Goal: Task Accomplishment & Management: Use online tool/utility

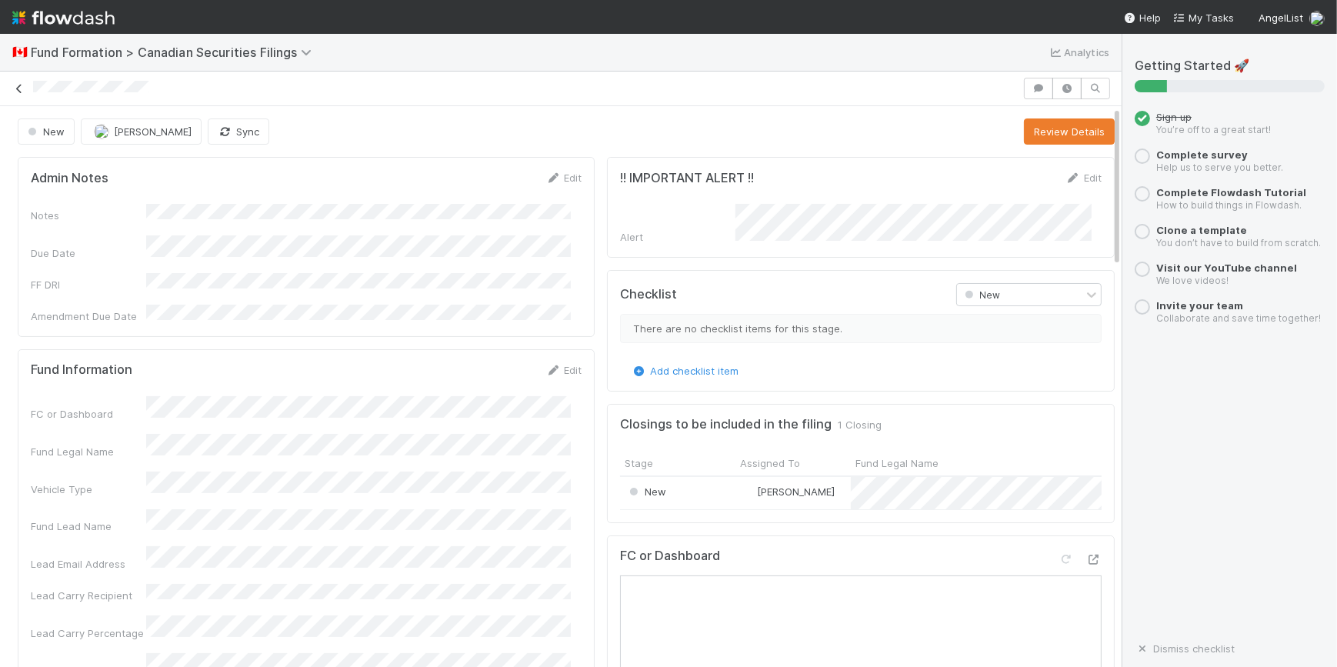
click at [18, 95] on link at bounding box center [19, 88] width 15 height 15
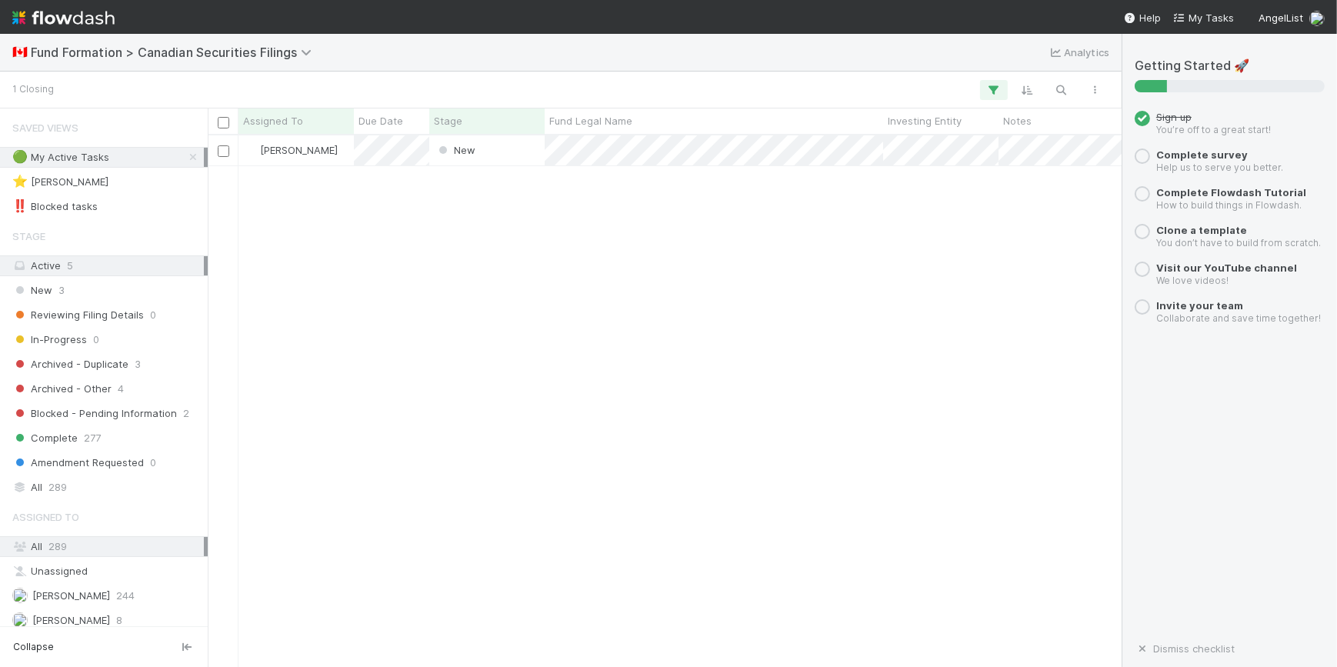
scroll to position [520, 903]
click at [515, 147] on div "New" at bounding box center [486, 150] width 115 height 30
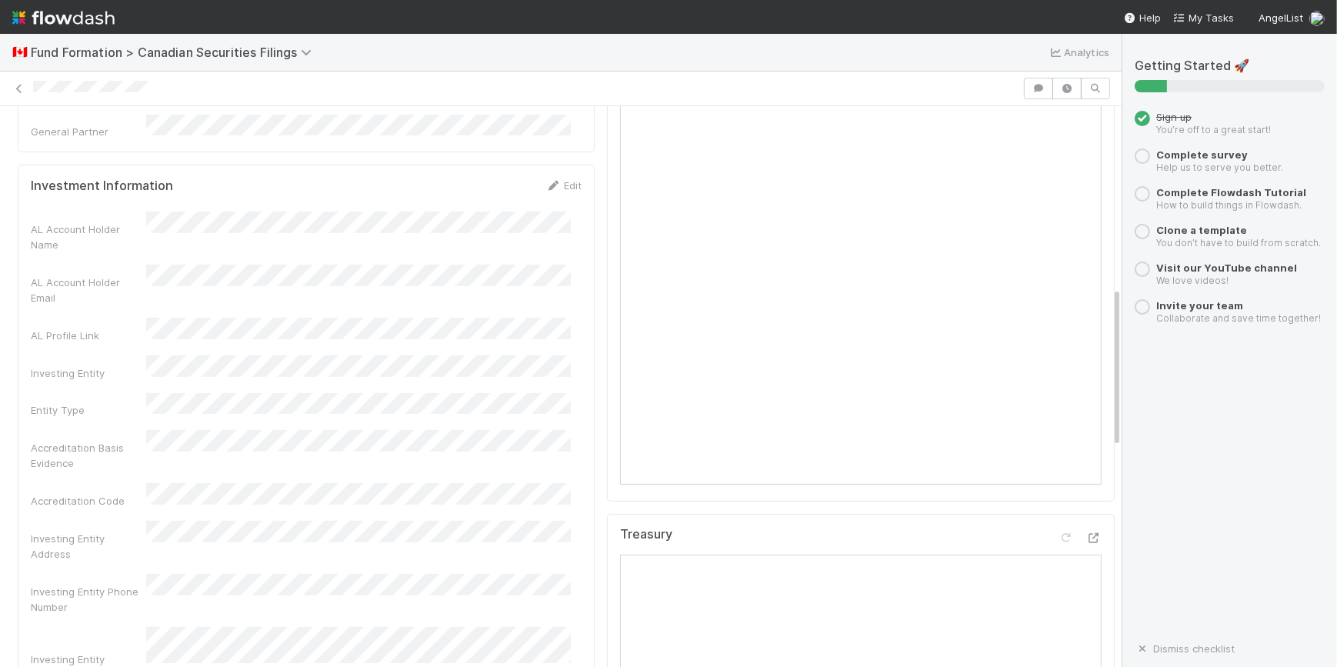
scroll to position [909, 0]
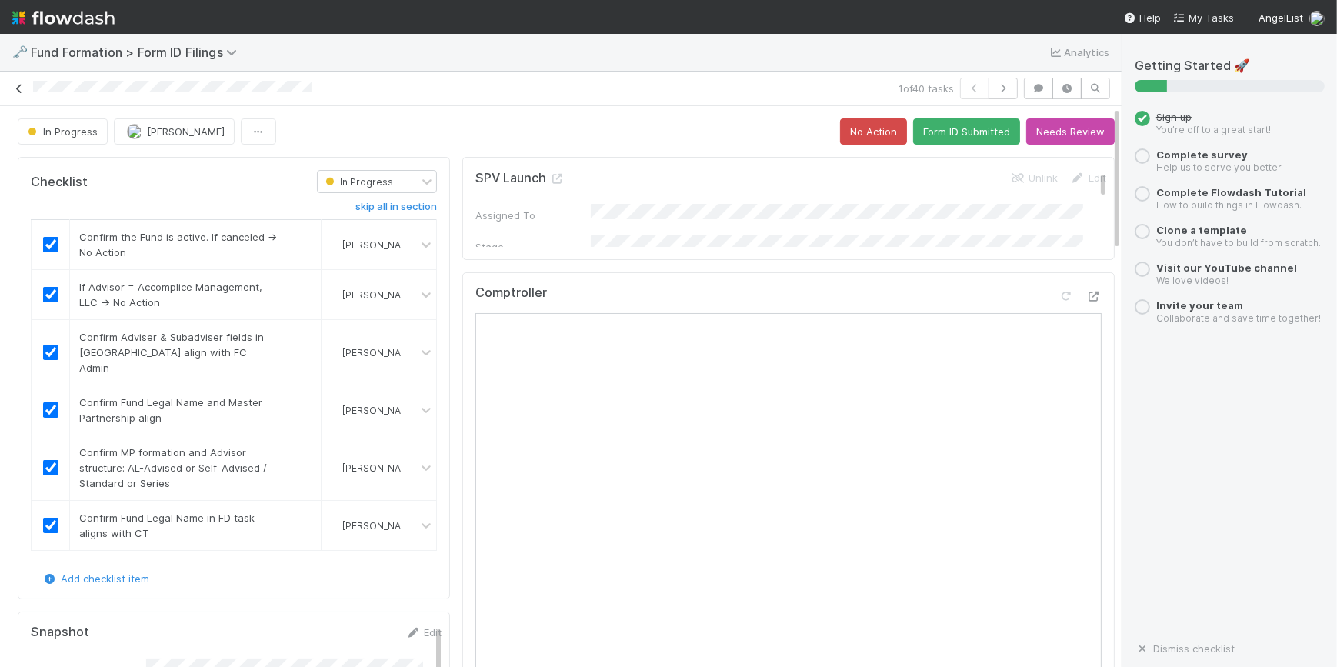
click at [15, 88] on icon at bounding box center [19, 89] width 15 height 10
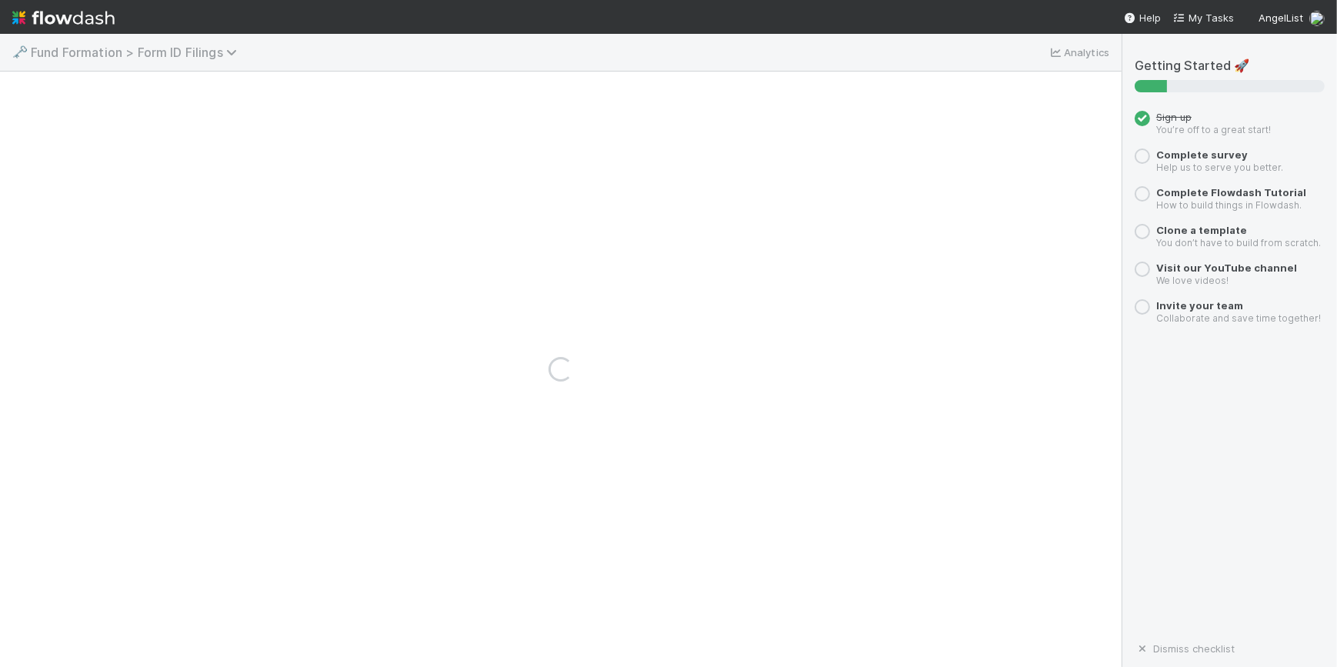
click at [106, 56] on span "Fund Formation > Form ID Filings" at bounding box center [138, 52] width 214 height 15
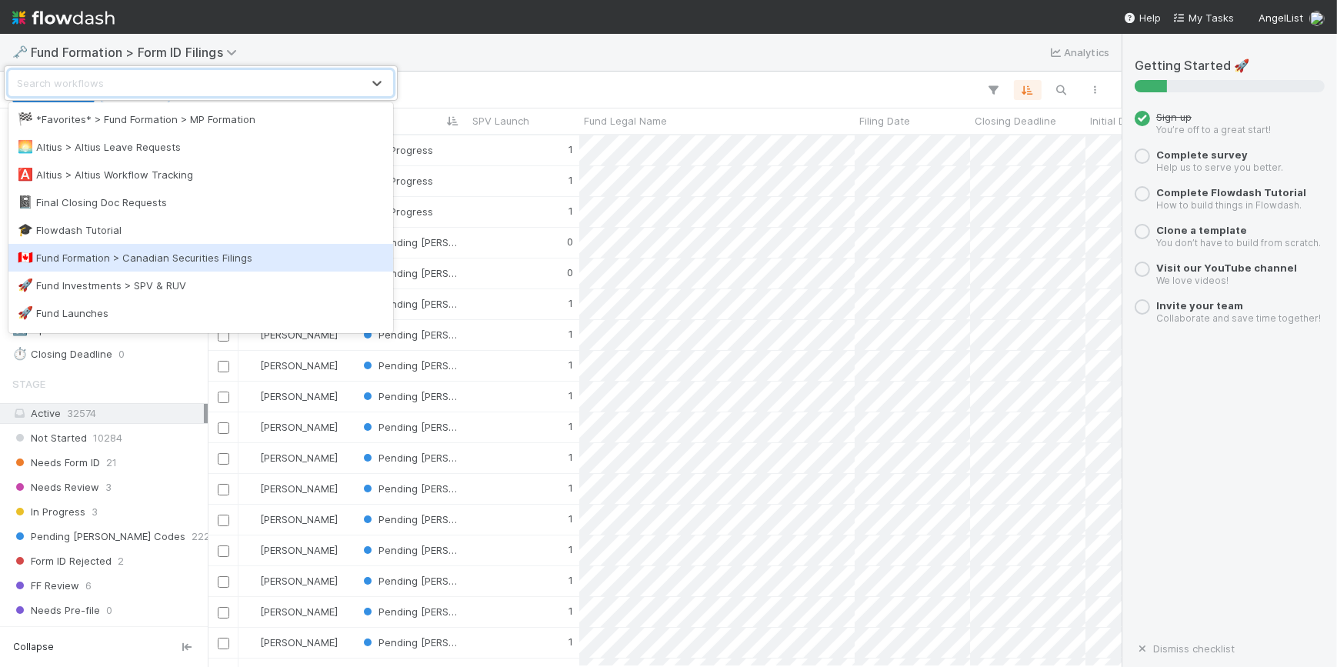
scroll to position [69, 0]
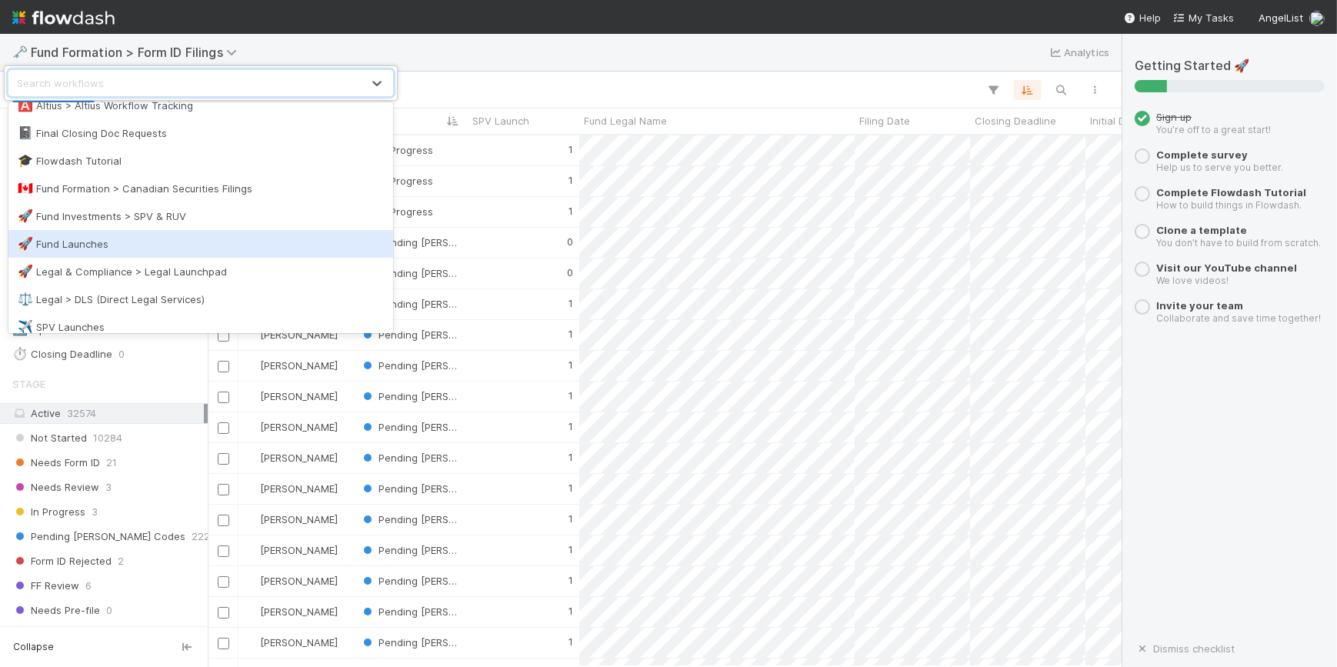
click at [111, 239] on div "🚀 Fund Launches" at bounding box center [201, 243] width 366 height 15
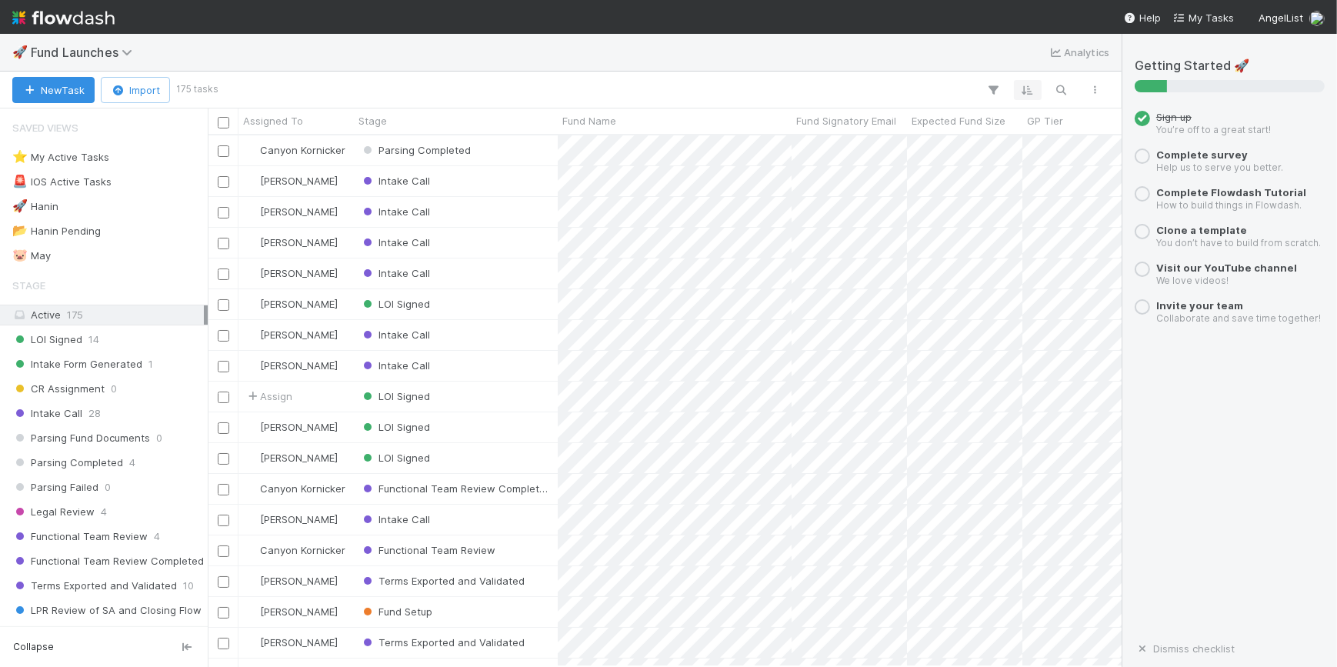
scroll to position [520, 903]
click at [1065, 83] on icon "button" at bounding box center [1061, 90] width 15 height 14
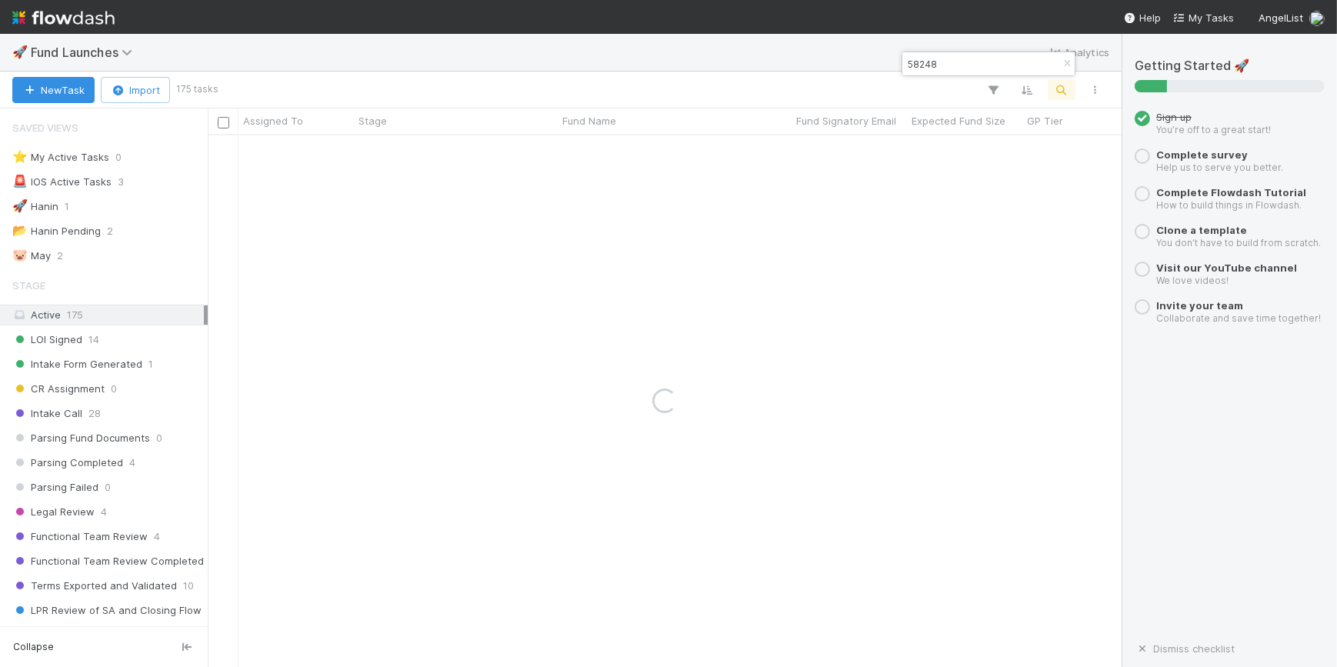
type input "58248"
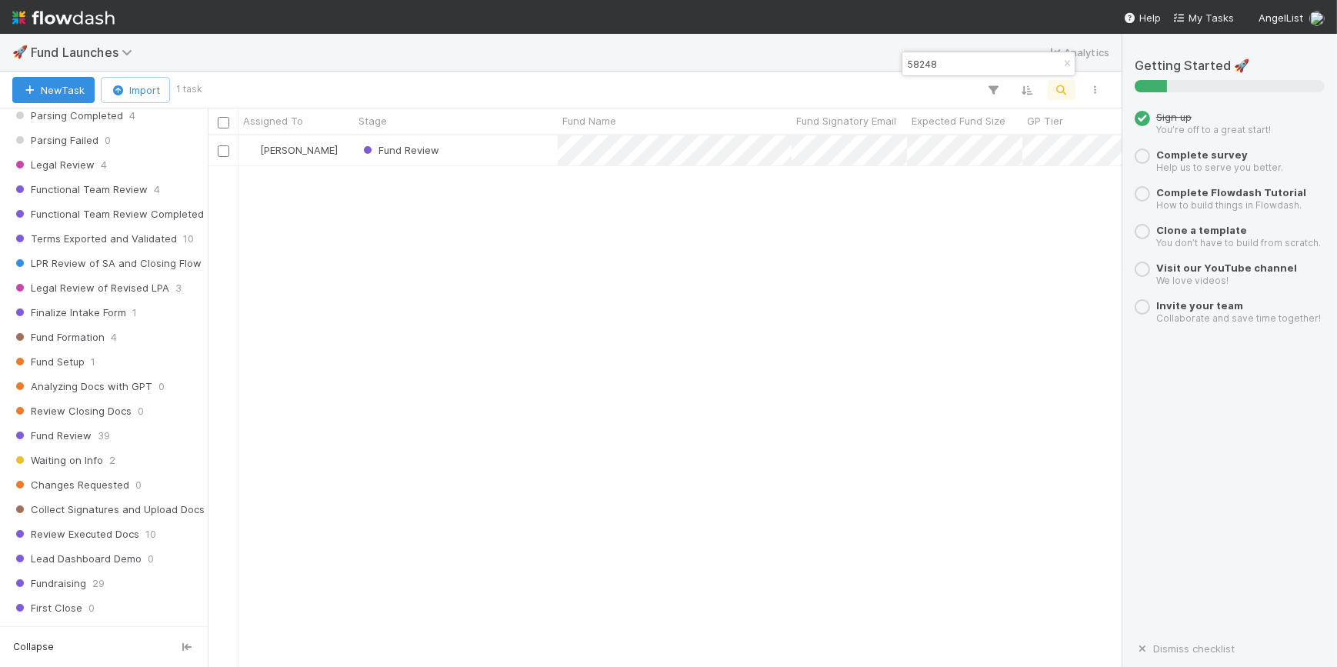
scroll to position [349, 0]
click at [509, 149] on div "Fund Review" at bounding box center [456, 150] width 204 height 30
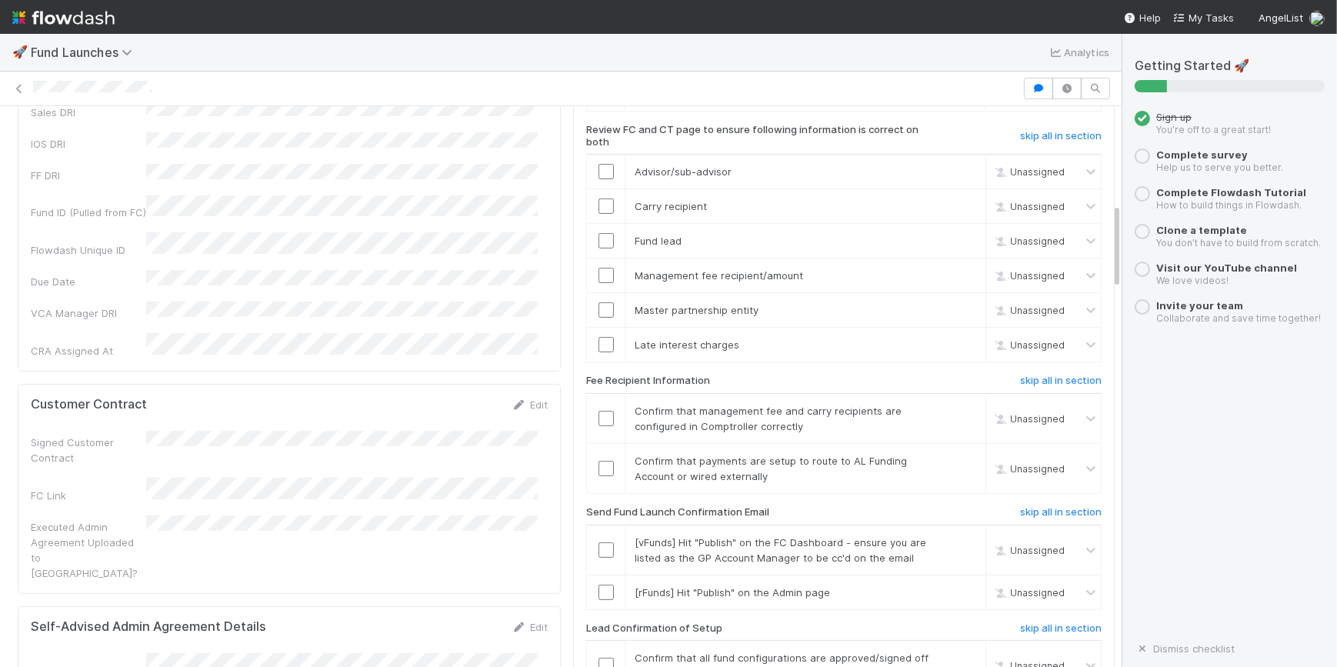
scroll to position [629, 0]
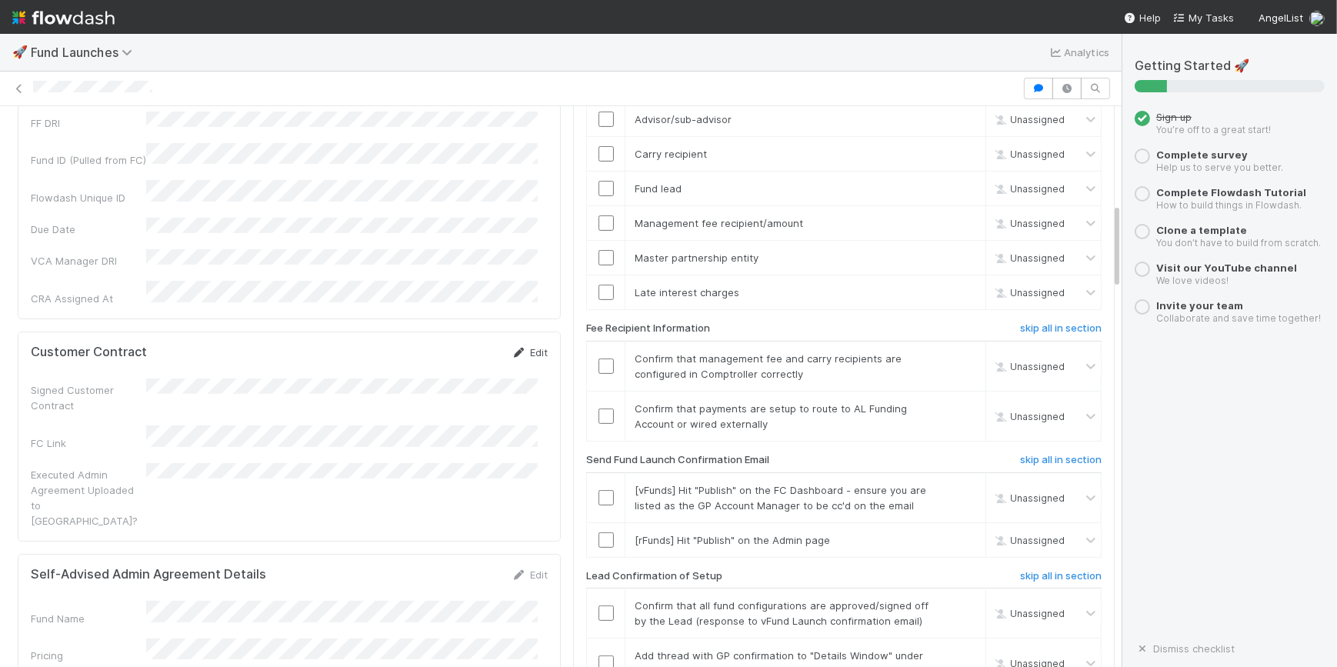
click at [529, 346] on link "Edit" at bounding box center [530, 352] width 36 height 12
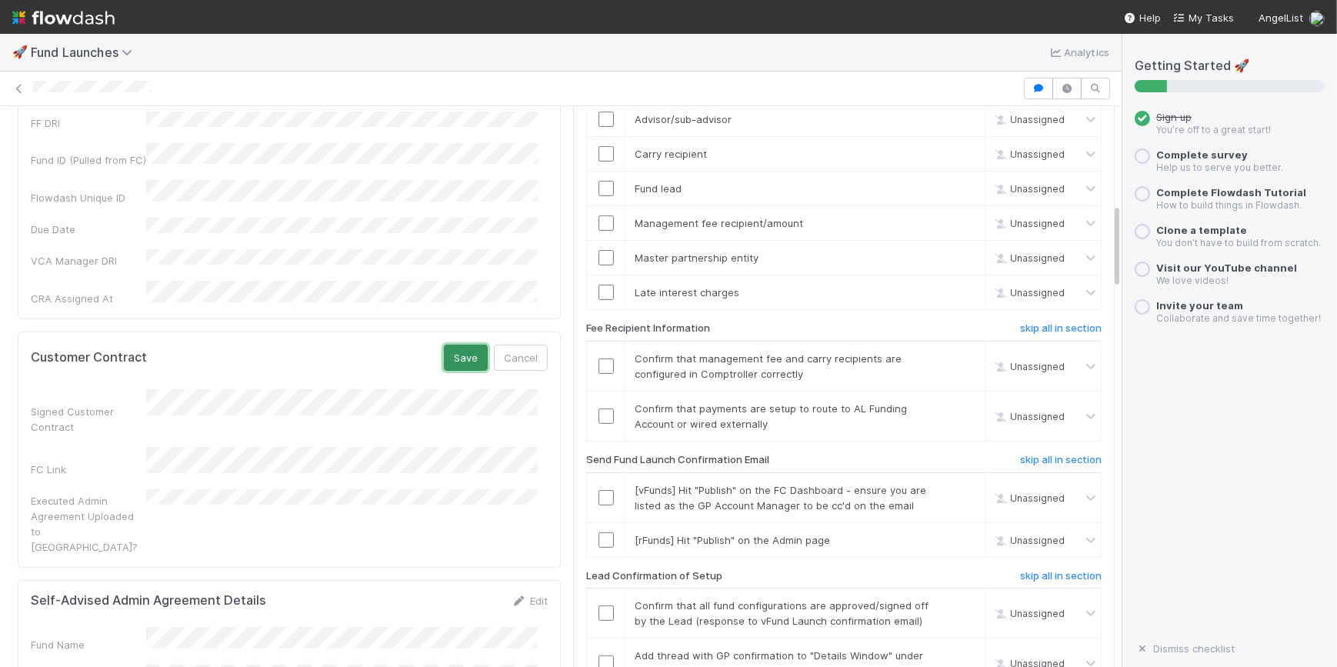
click at [461, 345] on button "Save" at bounding box center [466, 358] width 44 height 26
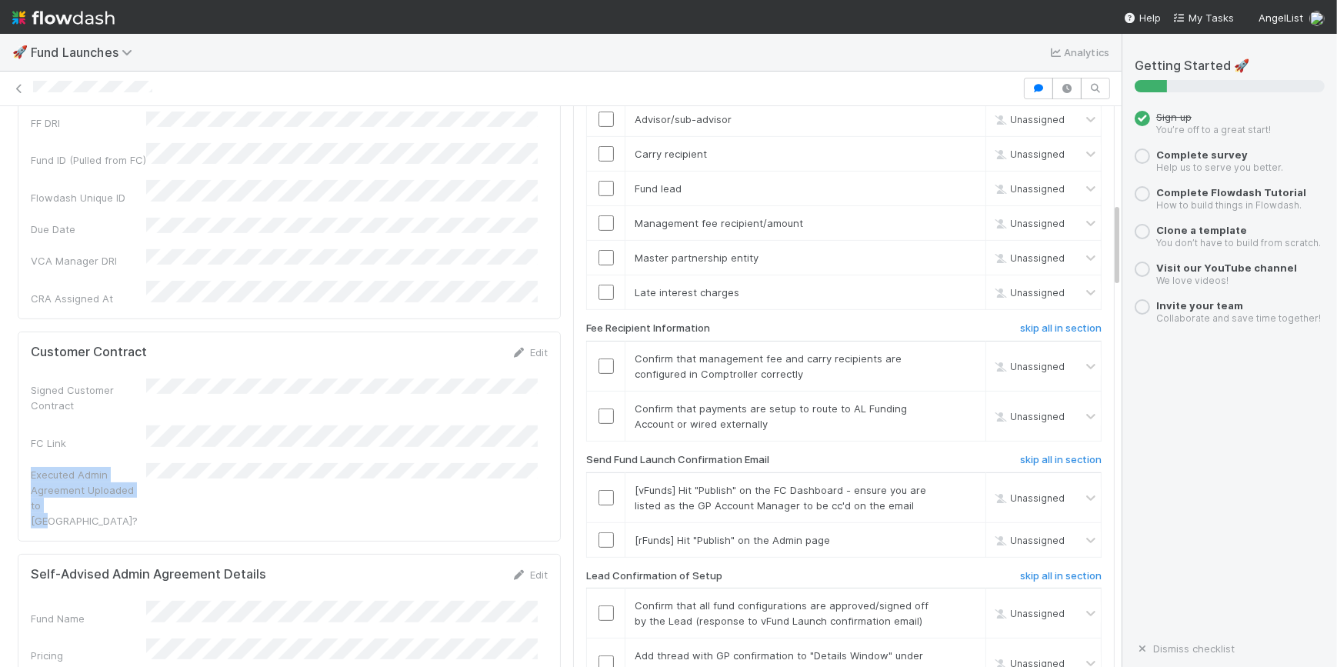
drag, startPoint x: 28, startPoint y: 393, endPoint x: 69, endPoint y: 422, distance: 50.8
click at [69, 422] on div "Customer Contract Edit Signed Customer Contract FC Link Executed Admin Agreemen…" at bounding box center [289, 437] width 543 height 210
copy div "Executed Admin Agreement Uploaded to [GEOGRAPHIC_DATA]?"
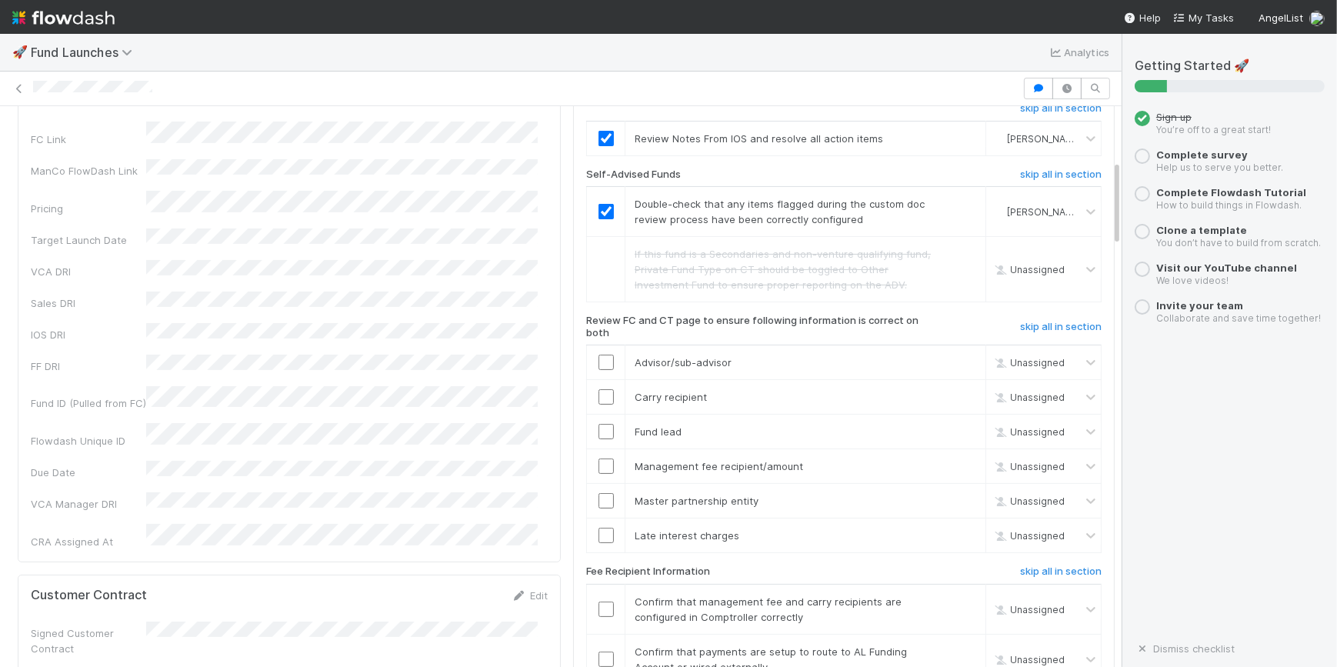
scroll to position [349, 0]
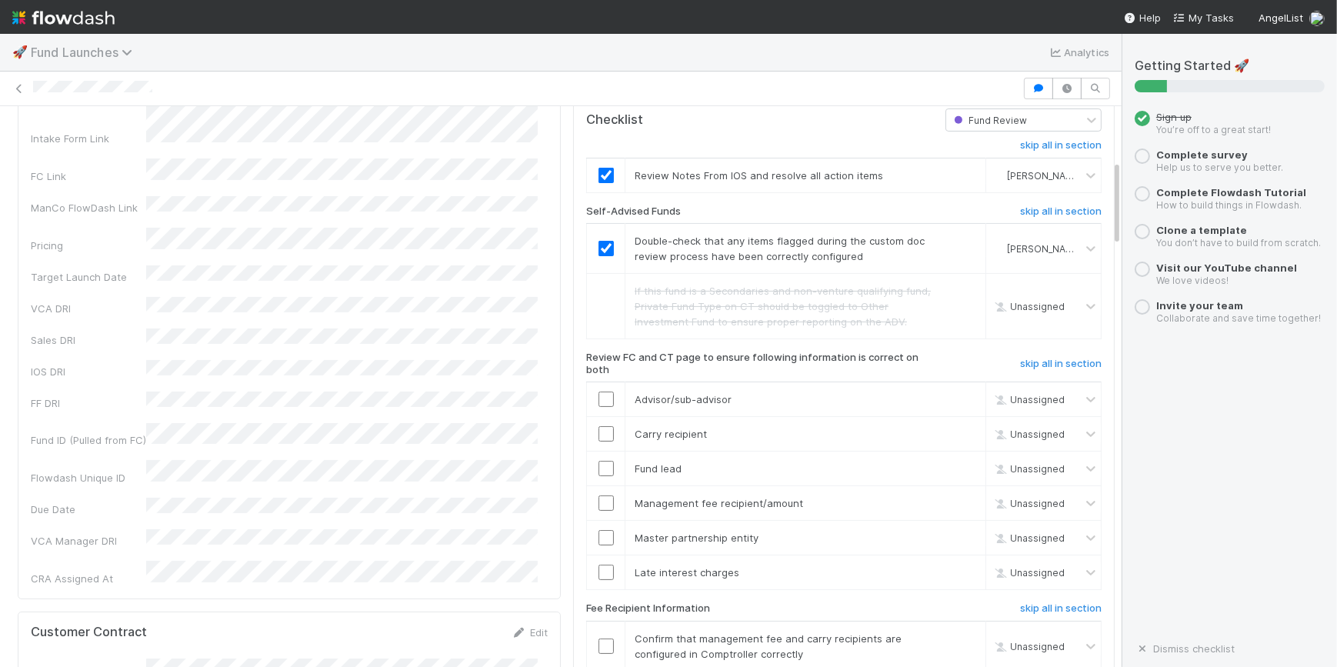
click at [77, 55] on span "Fund Launches" at bounding box center [85, 52] width 109 height 15
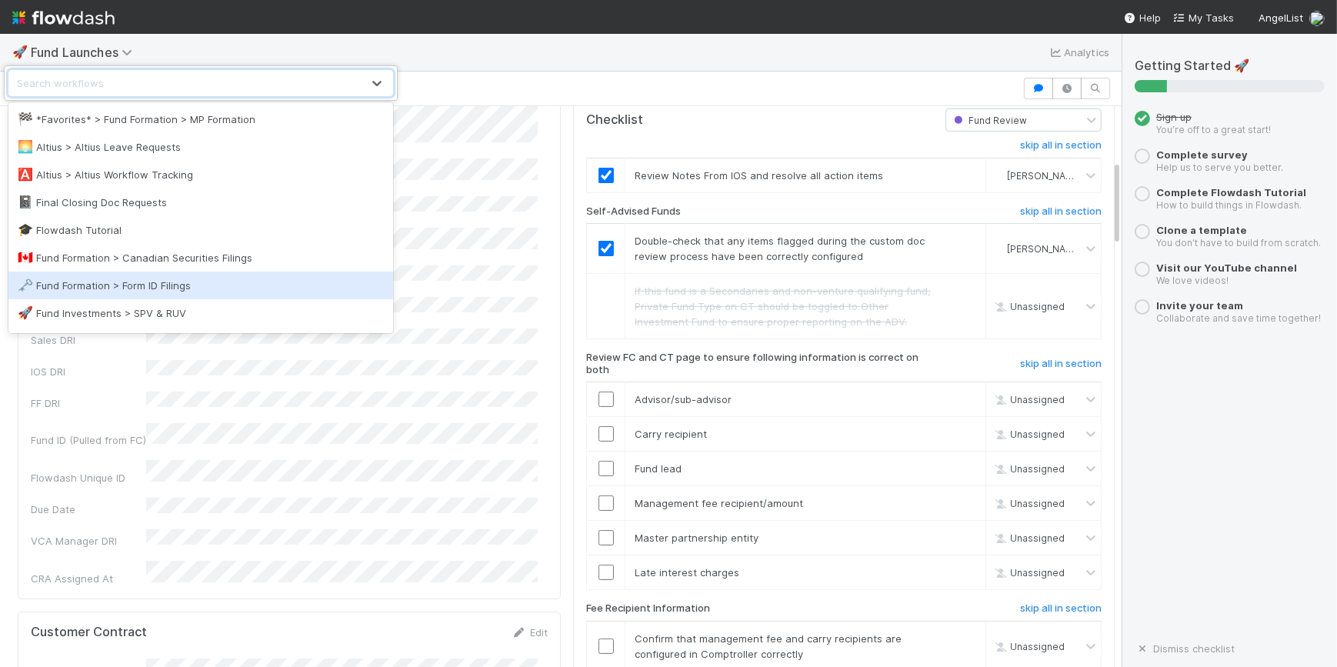
click at [120, 285] on div "🗝️ Fund Formation > Form ID Filings" at bounding box center [201, 285] width 366 height 15
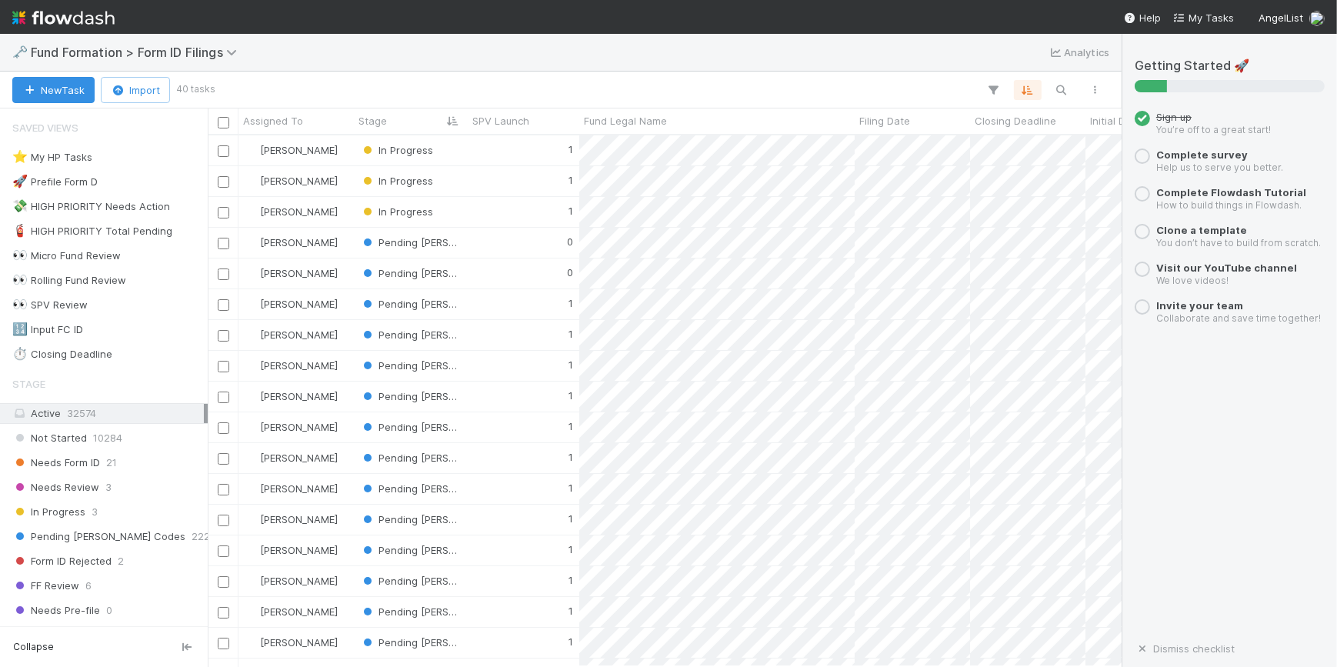
scroll to position [520, 903]
click at [98, 324] on span "11" at bounding box center [93, 329] width 9 height 19
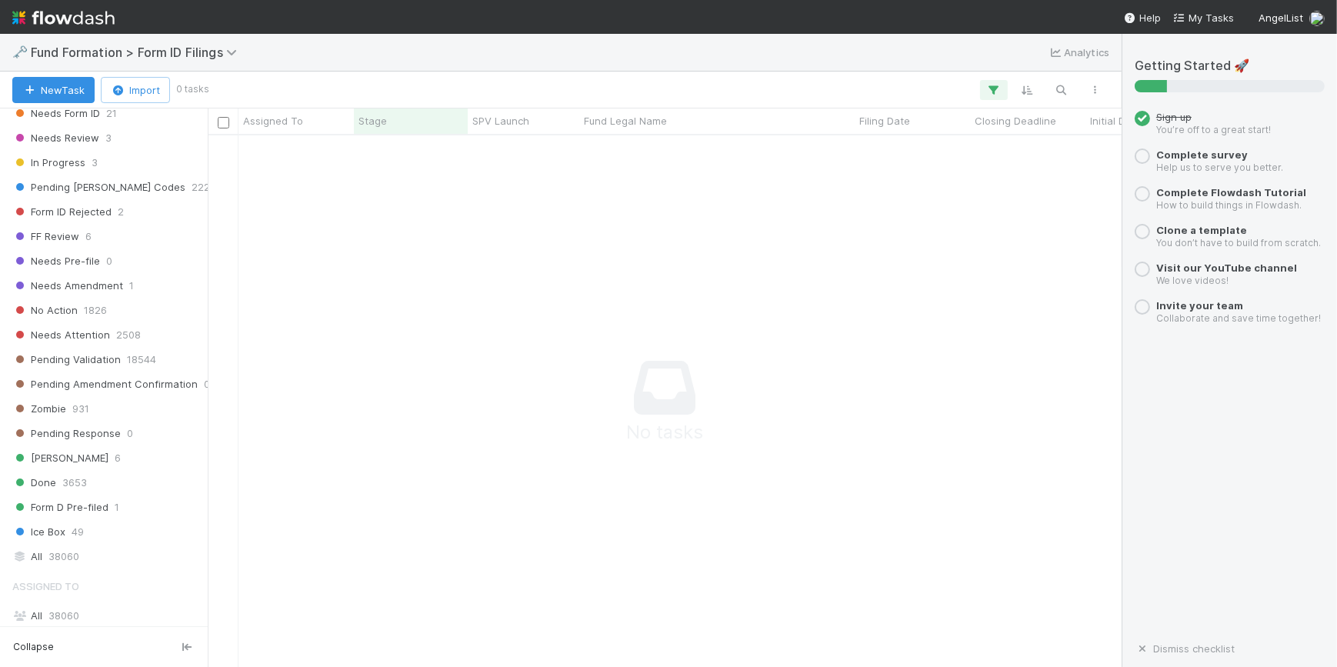
scroll to position [569, 0]
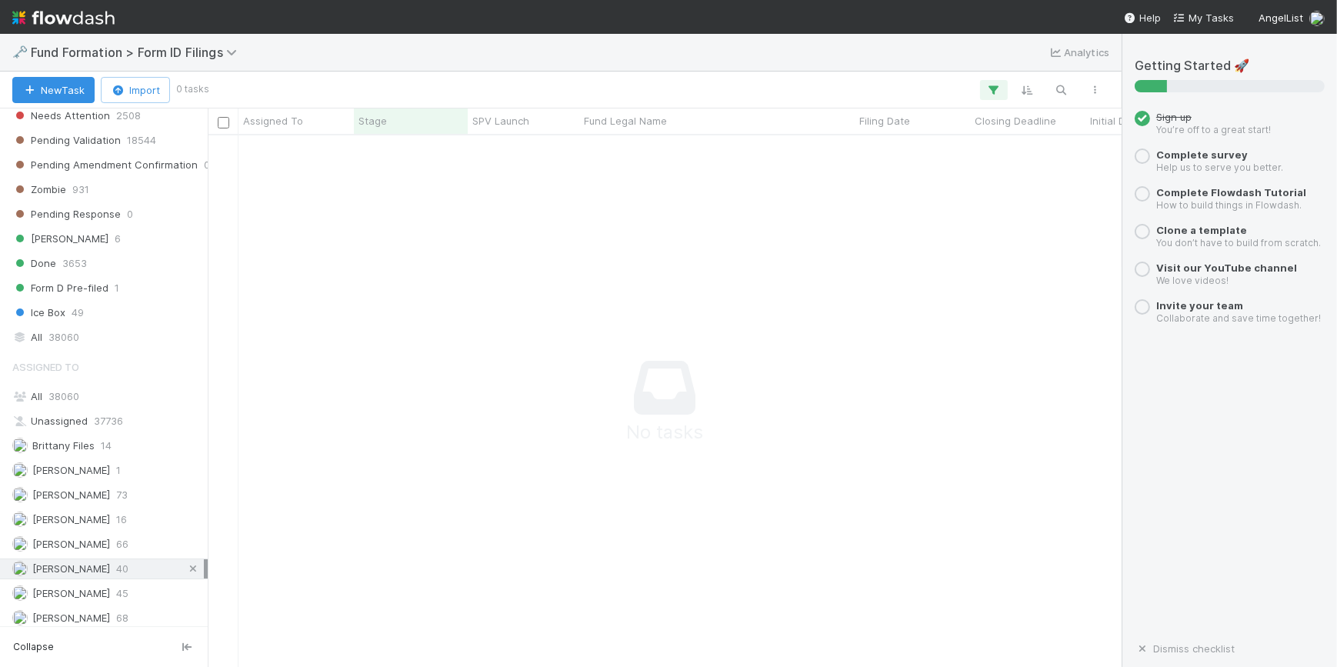
click at [185, 564] on icon at bounding box center [192, 569] width 15 height 10
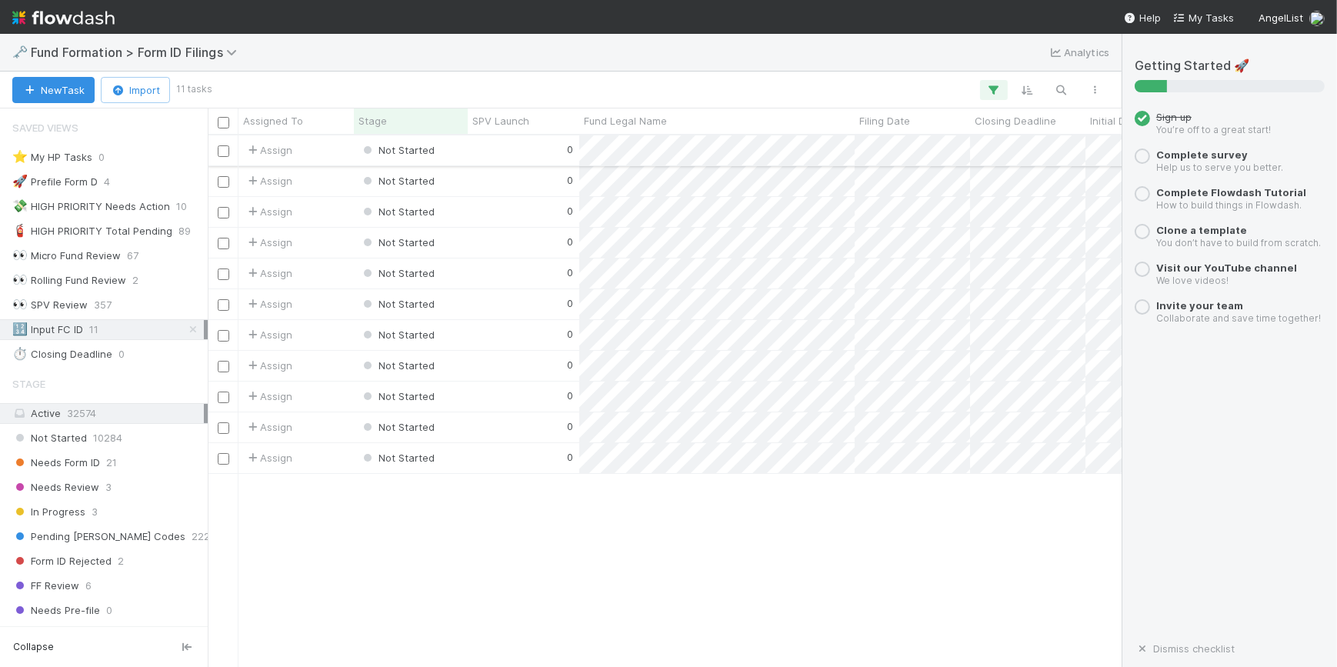
click at [492, 148] on div "0" at bounding box center [524, 150] width 112 height 30
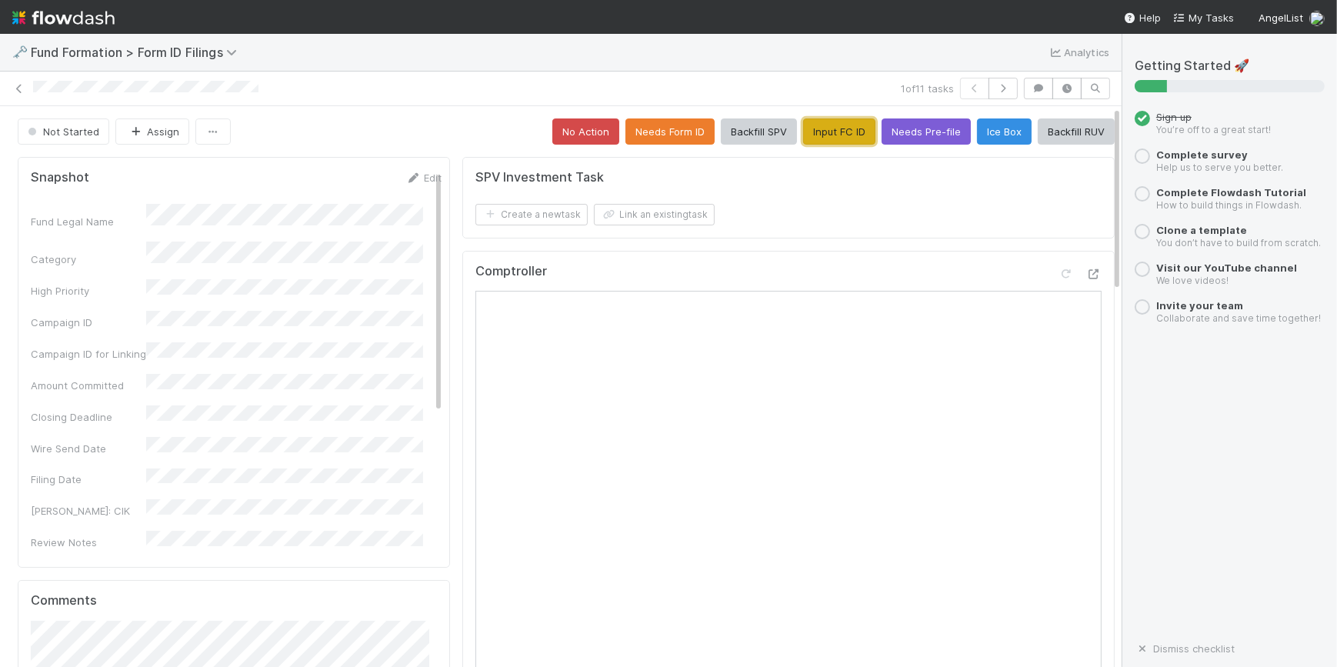
click at [805, 131] on button "Input FC ID" at bounding box center [839, 131] width 72 height 26
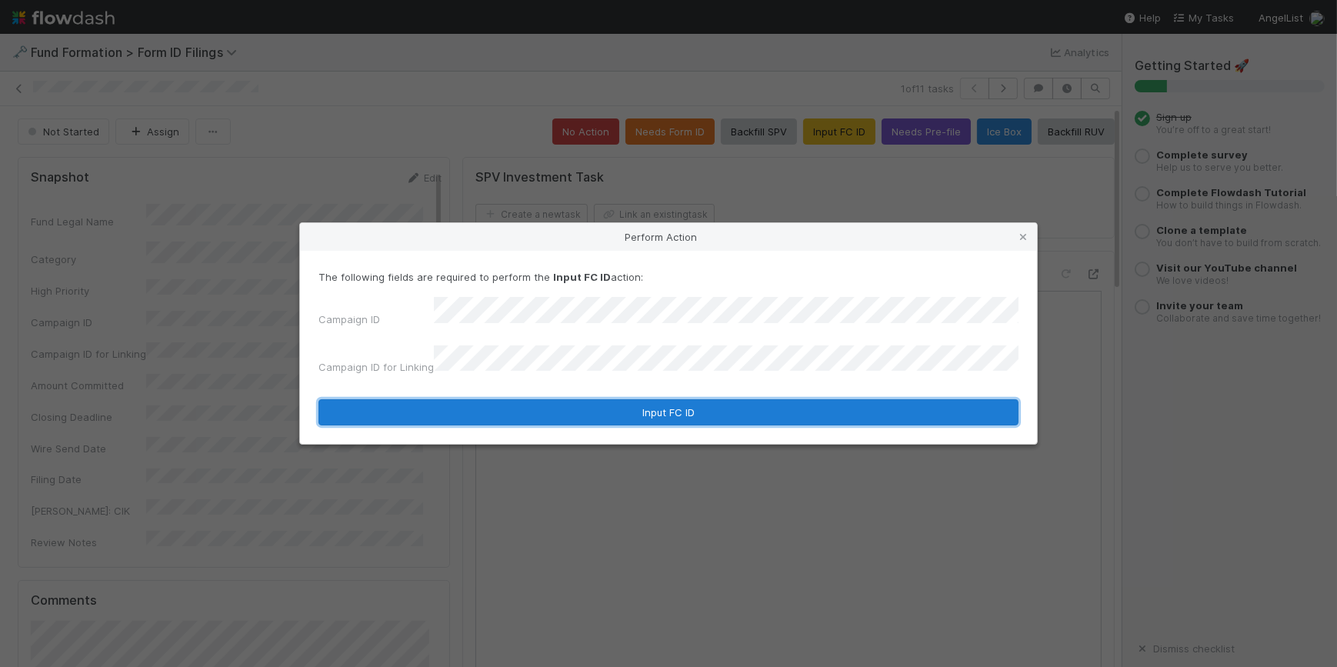
click at [608, 411] on button "Input FC ID" at bounding box center [668, 412] width 700 height 26
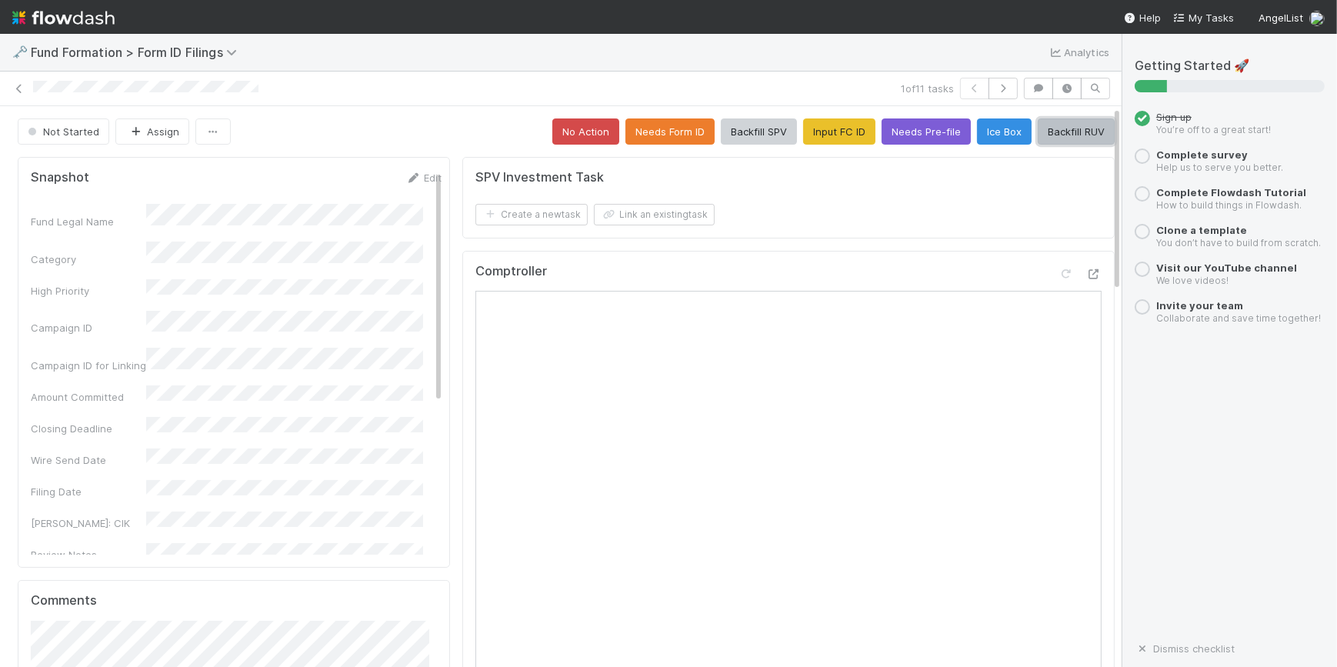
click at [1055, 134] on button "Backfill RUV" at bounding box center [1076, 131] width 77 height 26
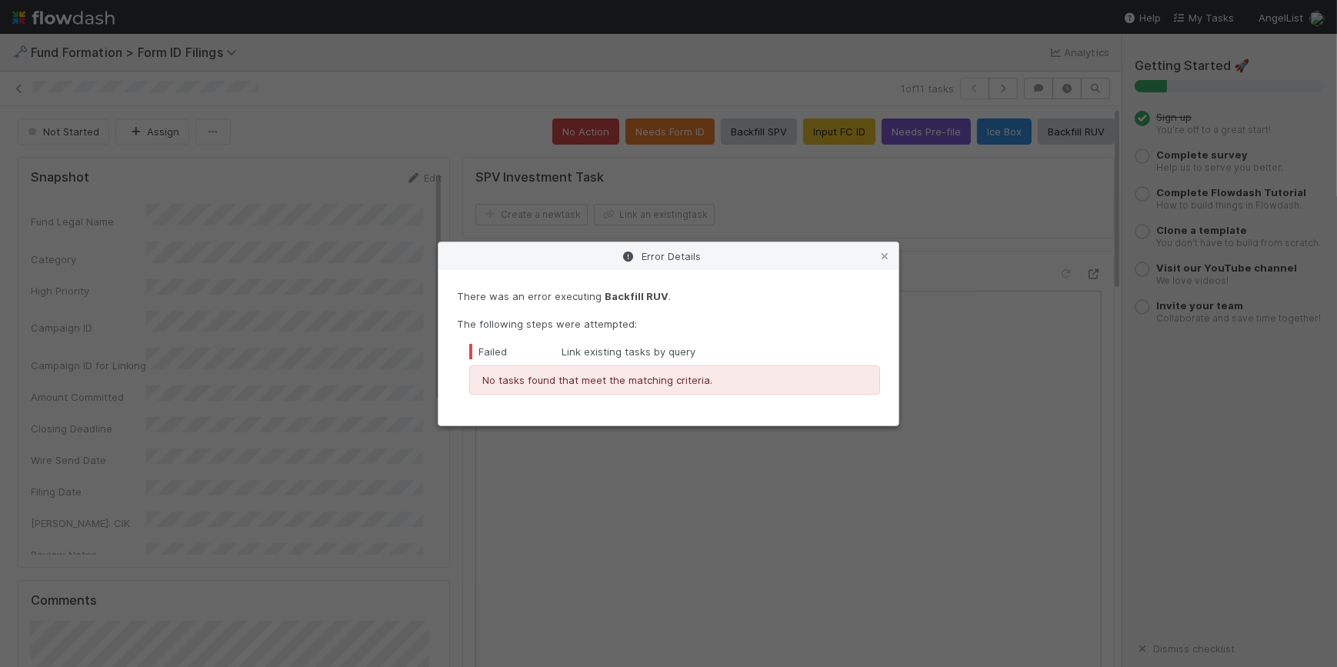
click at [886, 264] on div "Error Details" at bounding box center [669, 256] width 460 height 28
click at [886, 255] on icon at bounding box center [884, 257] width 15 height 10
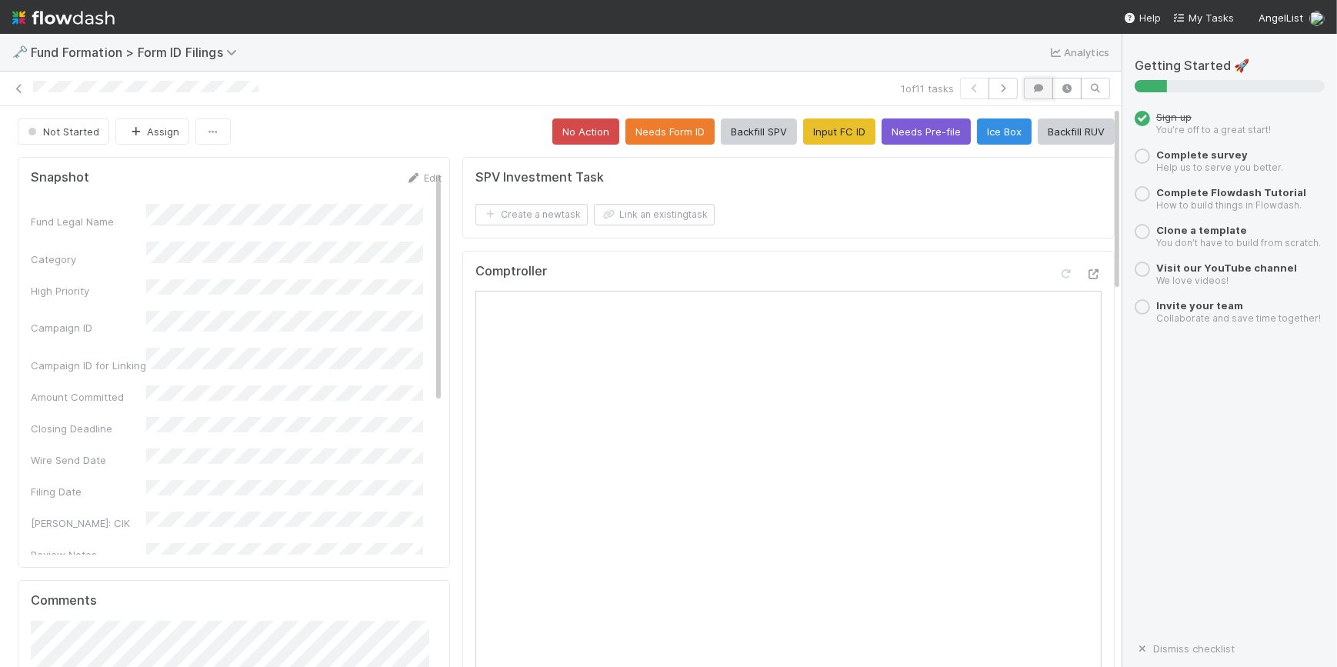
click at [1024, 95] on button "button" at bounding box center [1038, 89] width 29 height 22
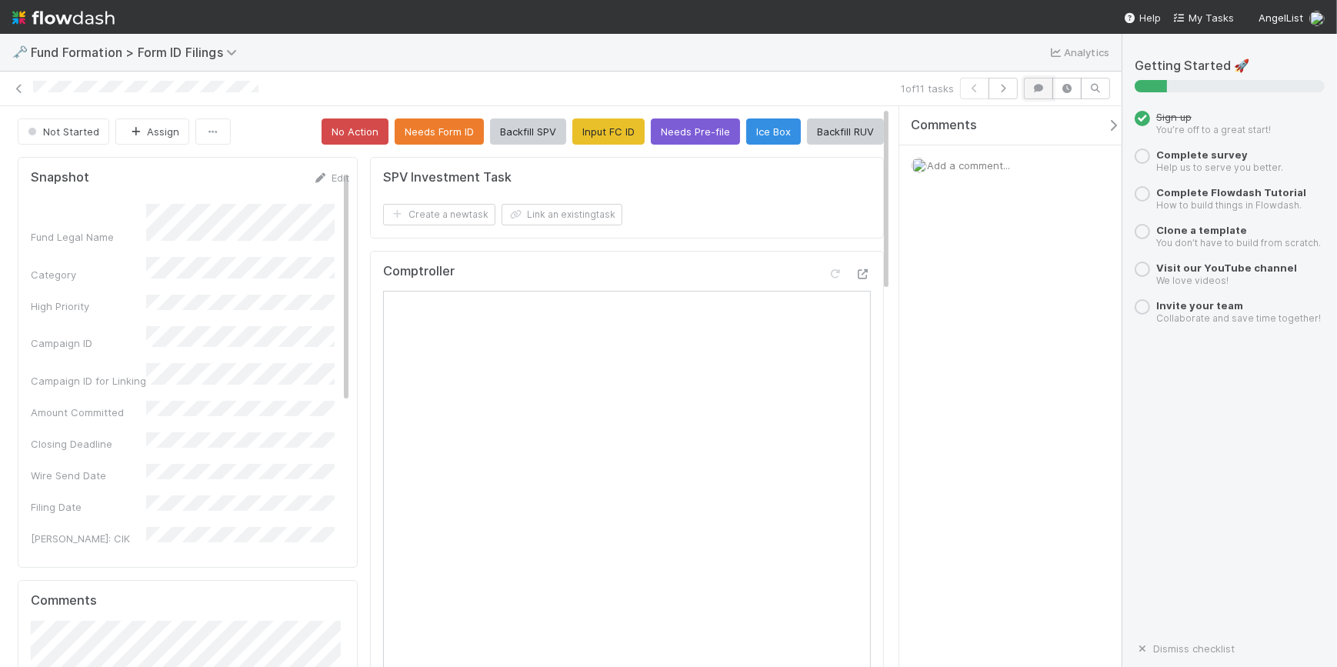
click at [1035, 90] on icon "button" at bounding box center [1038, 88] width 15 height 9
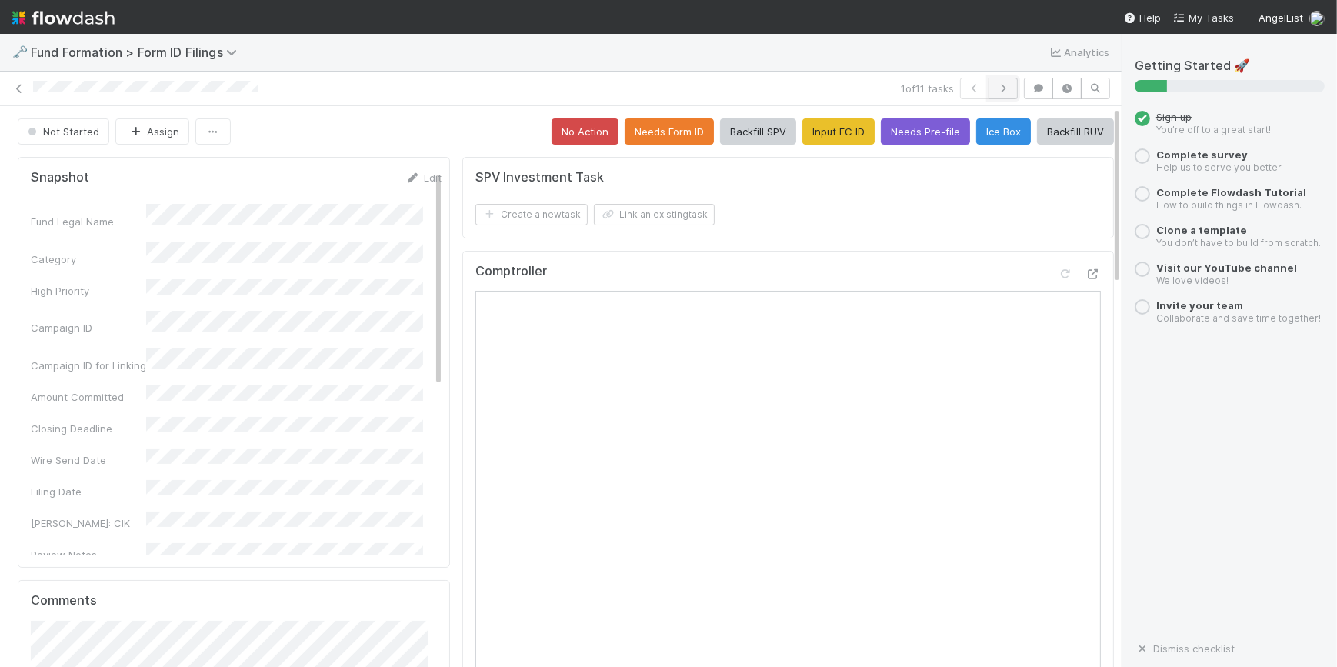
click at [999, 86] on icon "button" at bounding box center [1002, 88] width 15 height 9
click at [804, 127] on button "Input FC ID" at bounding box center [839, 131] width 72 height 26
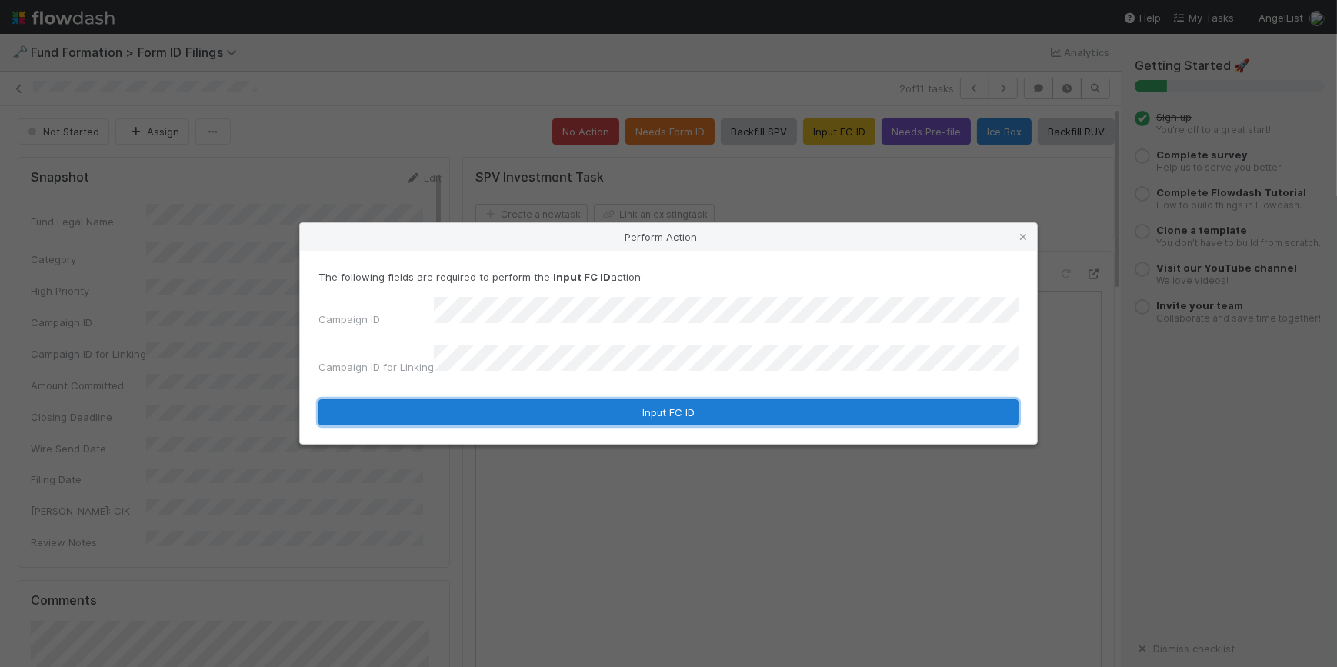
click at [674, 399] on button "Input FC ID" at bounding box center [668, 412] width 700 height 26
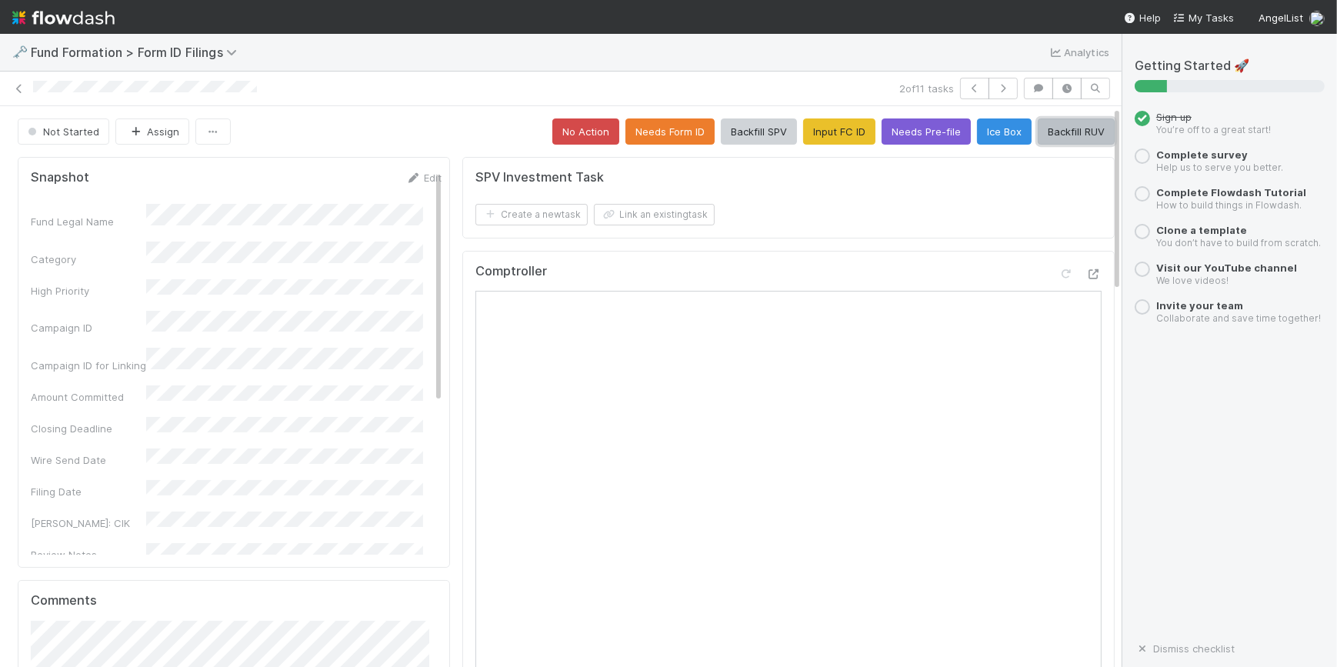
click at [1038, 132] on button "Backfill RUV" at bounding box center [1076, 131] width 77 height 26
click at [989, 82] on button "button" at bounding box center [1003, 89] width 29 height 22
drag, startPoint x: 696, startPoint y: 278, endPoint x: 823, endPoint y: 125, distance: 198.3
click at [823, 125] on button "Input FC ID" at bounding box center [839, 131] width 72 height 26
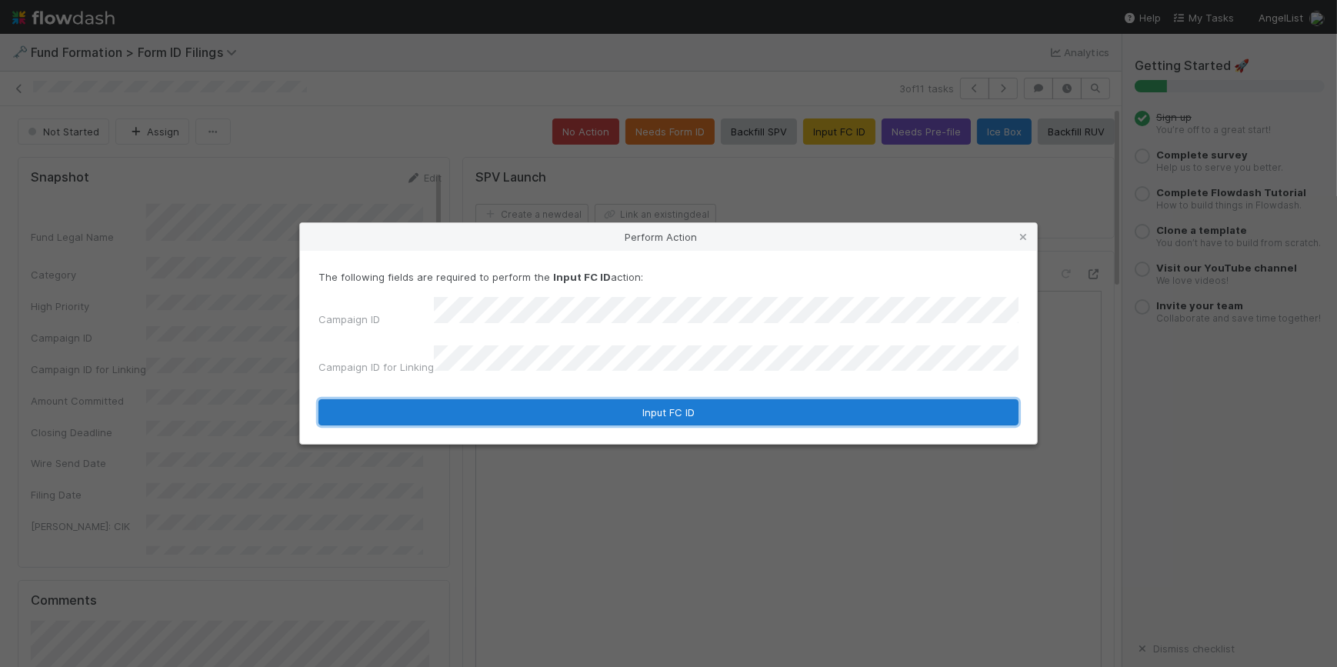
click at [692, 401] on button "Input FC ID" at bounding box center [668, 412] width 700 height 26
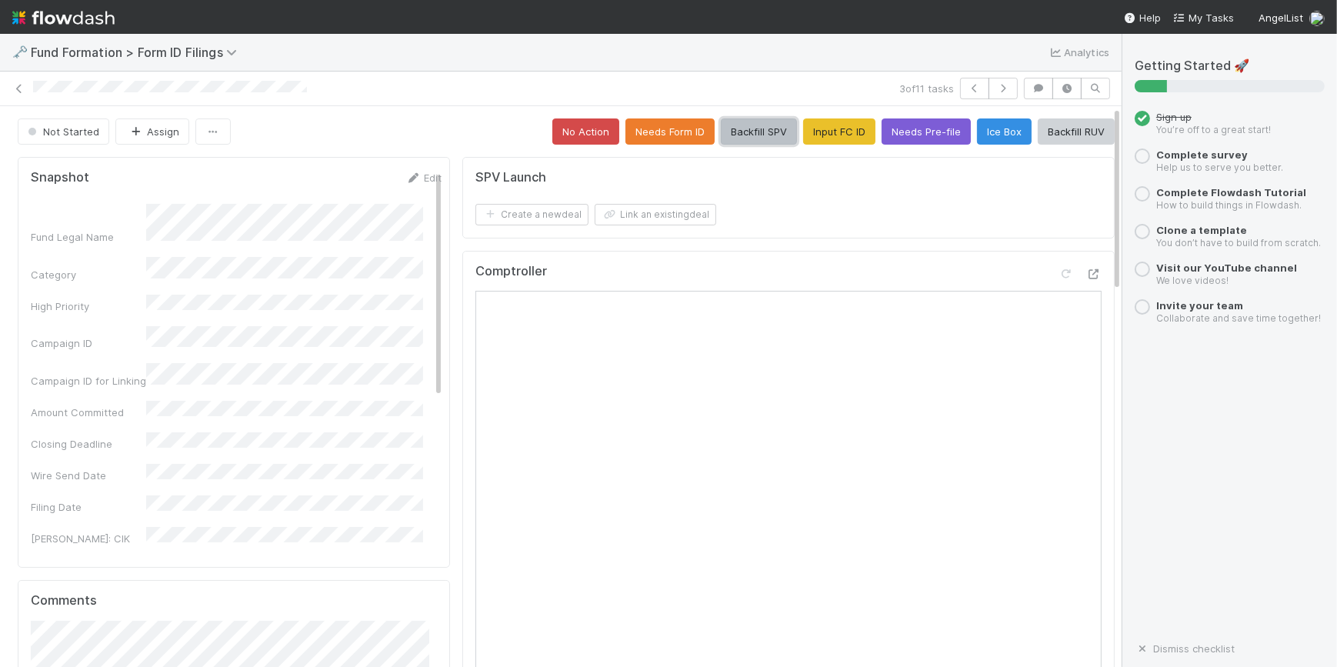
click at [752, 135] on button "Backfill SPV" at bounding box center [759, 131] width 76 height 26
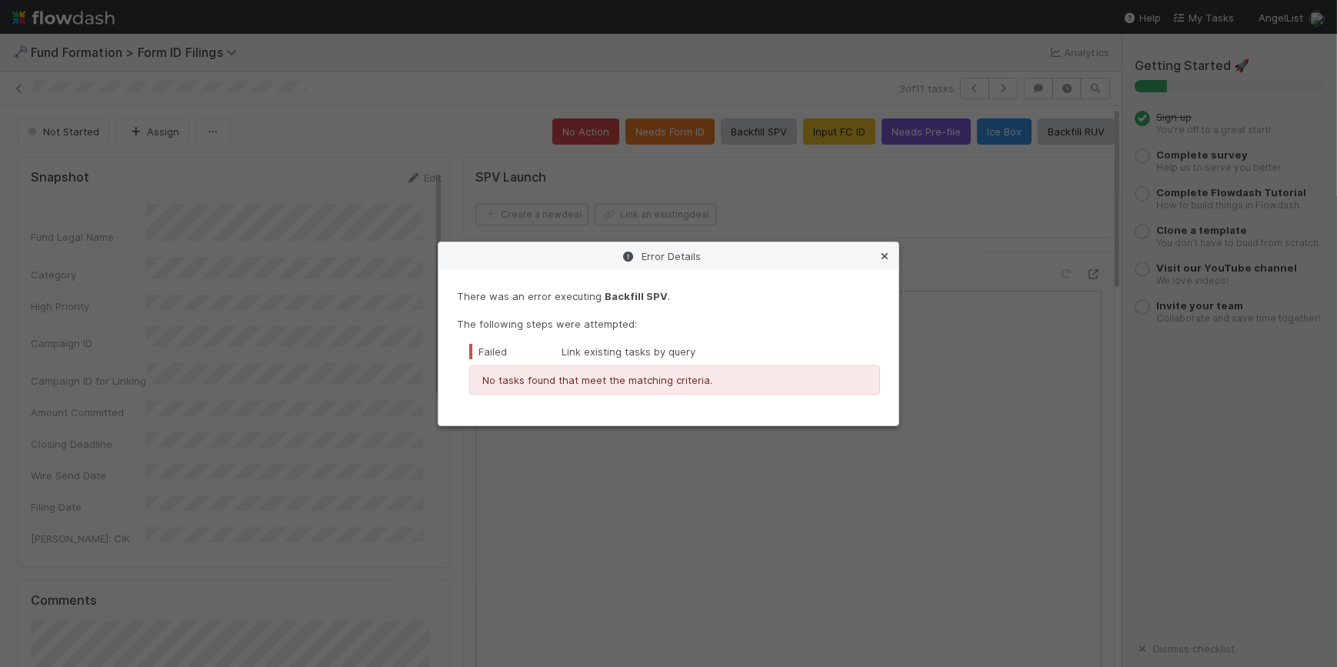
click at [882, 260] on icon at bounding box center [884, 257] width 15 height 10
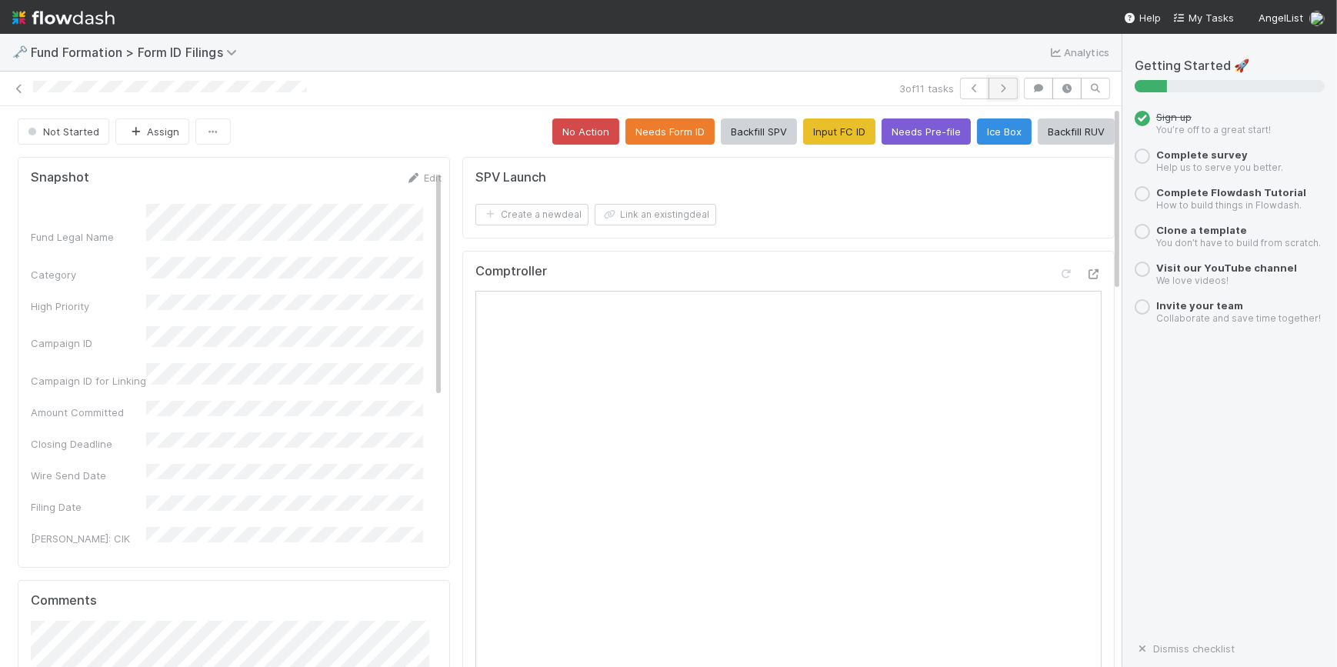
click at [989, 89] on button "button" at bounding box center [1003, 89] width 29 height 22
click at [836, 131] on button "Input FC ID" at bounding box center [839, 131] width 72 height 26
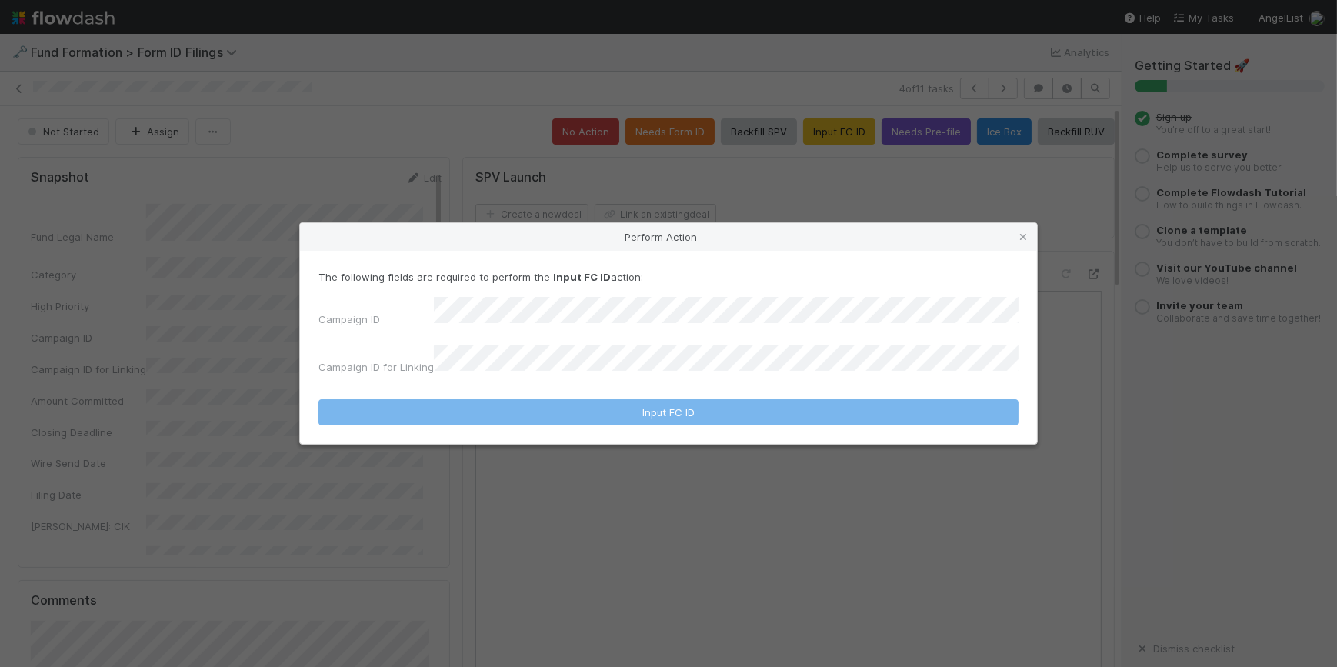
click at [669, 333] on div "Campaign ID Campaign ID for Linking" at bounding box center [668, 339] width 700 height 85
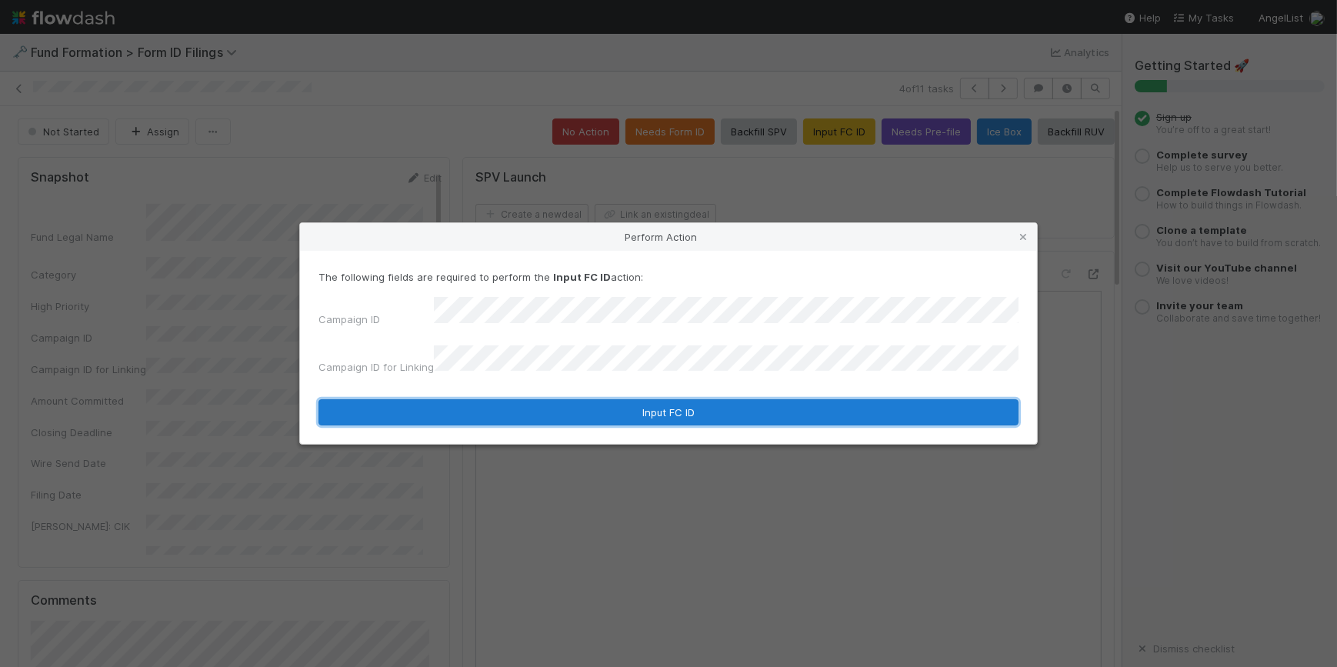
click at [672, 400] on button "Input FC ID" at bounding box center [668, 412] width 700 height 26
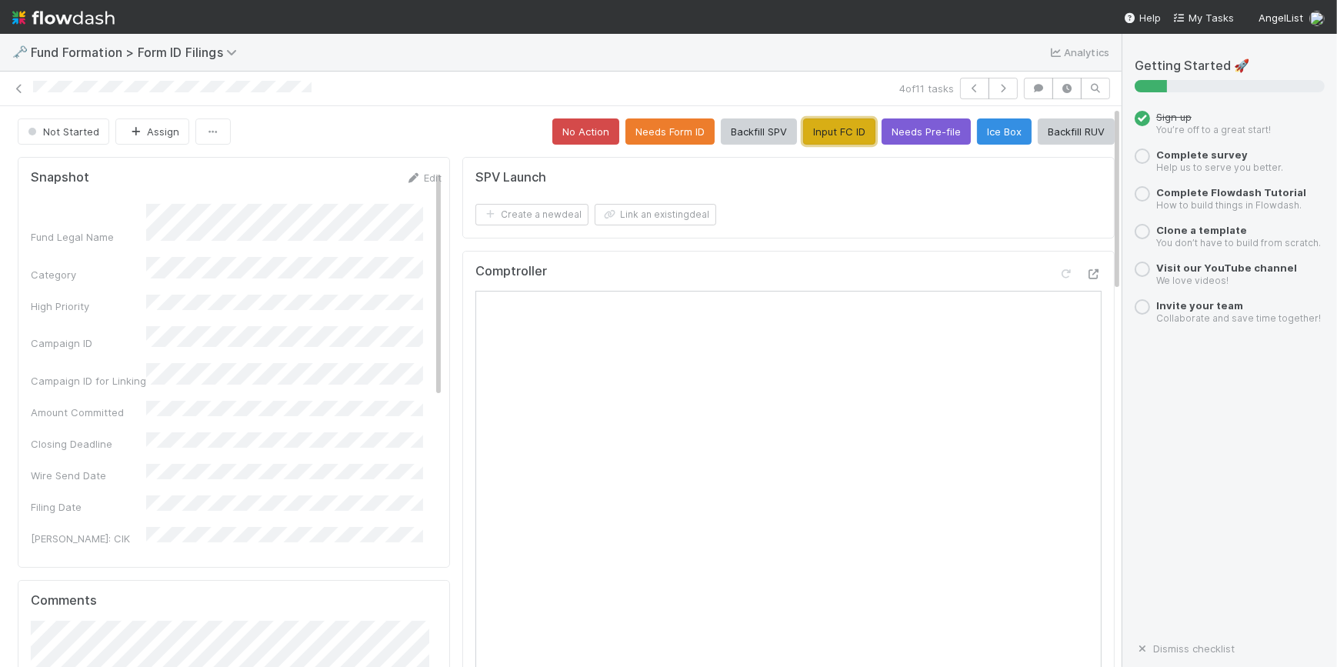
click at [805, 127] on button "Input FC ID" at bounding box center [839, 131] width 72 height 26
click at [752, 135] on button "Backfill SPV" at bounding box center [759, 131] width 76 height 26
click at [989, 80] on button "button" at bounding box center [1003, 89] width 29 height 22
click at [824, 129] on button "Input FC ID" at bounding box center [839, 131] width 72 height 26
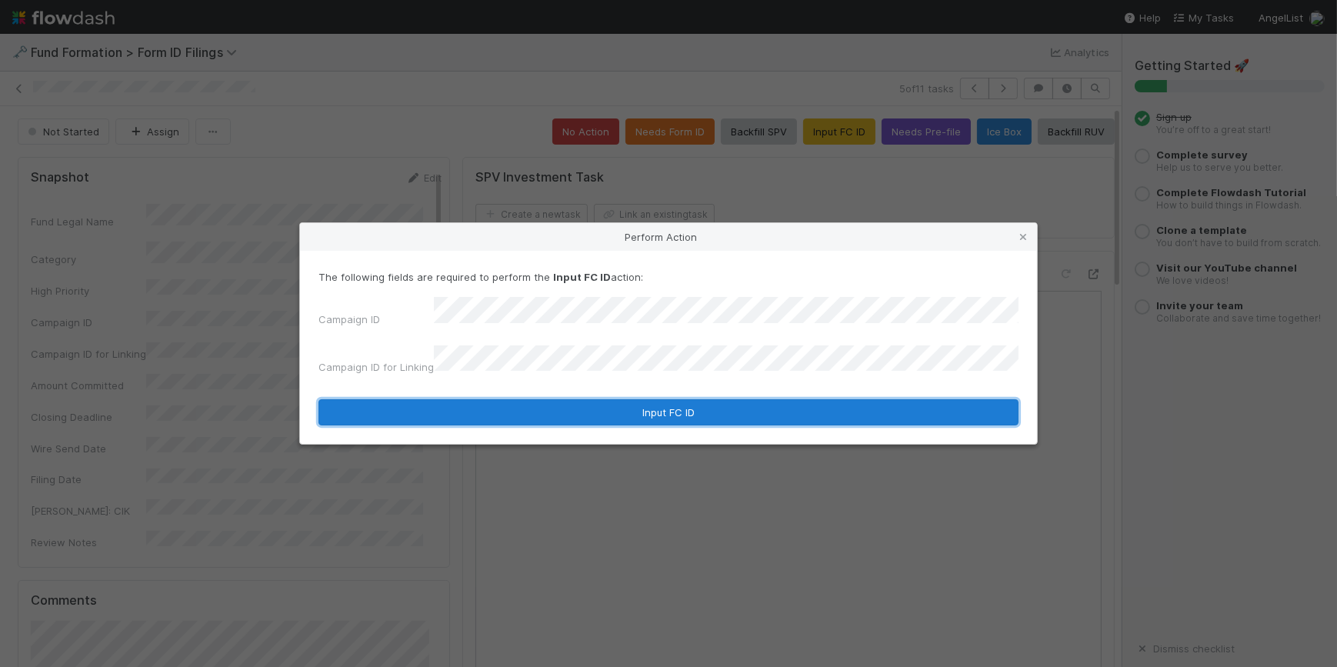
click at [672, 404] on button "Input FC ID" at bounding box center [668, 412] width 700 height 26
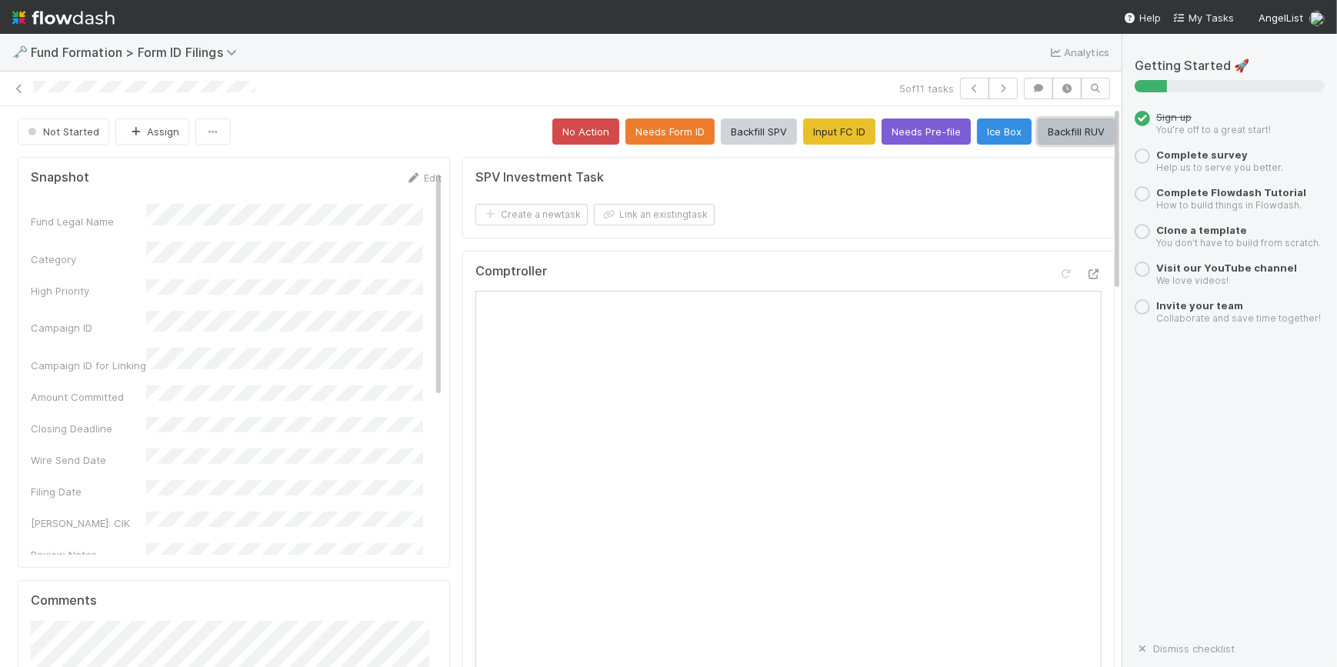
click at [1038, 134] on button "Backfill RUV" at bounding box center [1076, 131] width 77 height 26
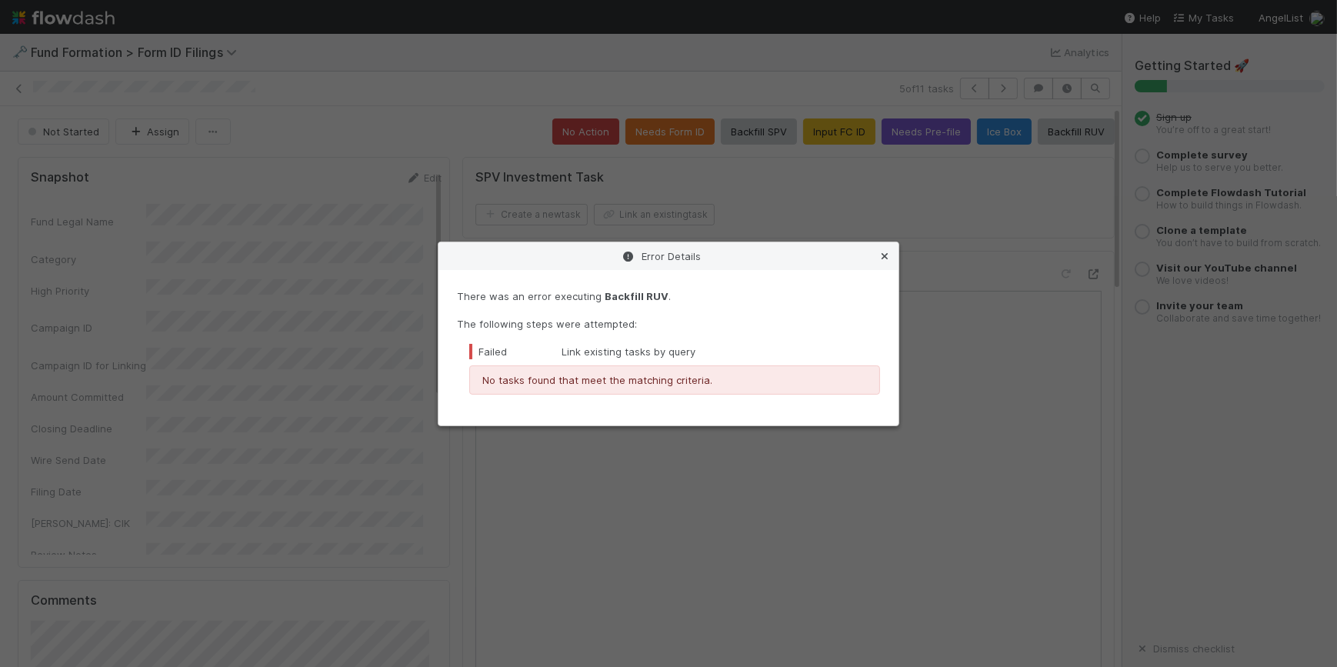
click at [886, 254] on icon at bounding box center [884, 257] width 15 height 10
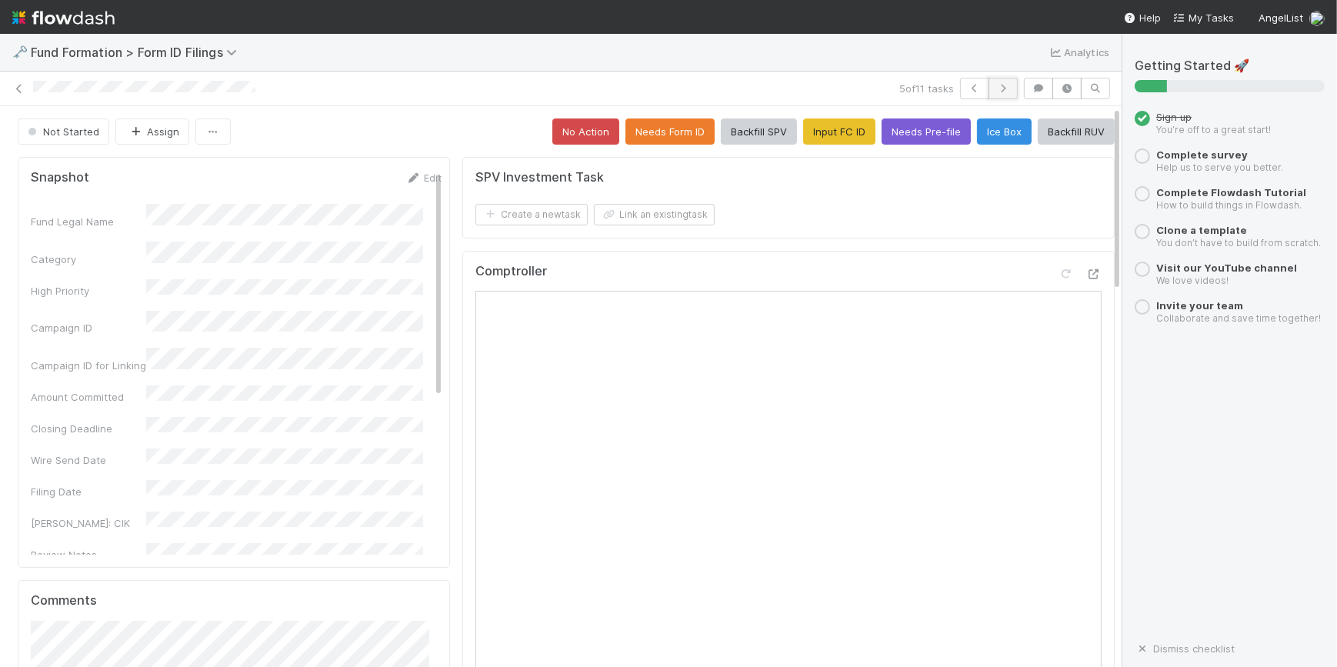
click at [1005, 92] on button "button" at bounding box center [1003, 89] width 29 height 22
click at [819, 129] on button "Input FC ID" at bounding box center [839, 131] width 72 height 26
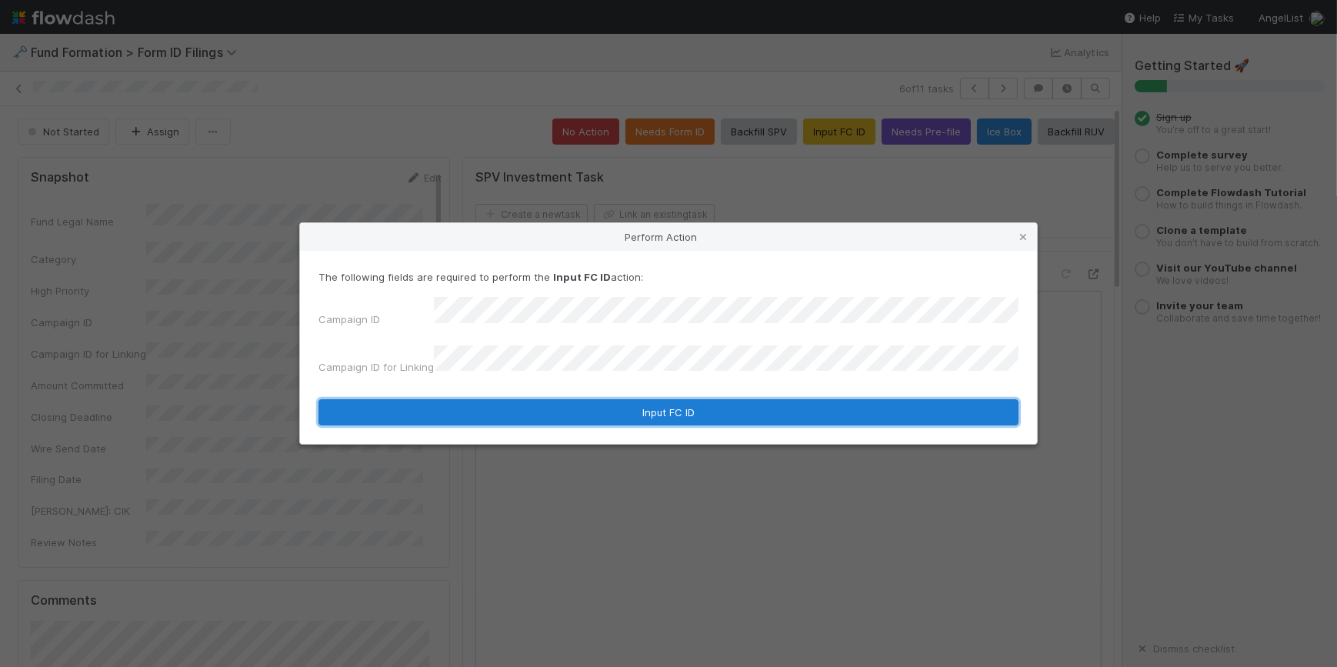
click at [711, 399] on button "Input FC ID" at bounding box center [668, 412] width 700 height 26
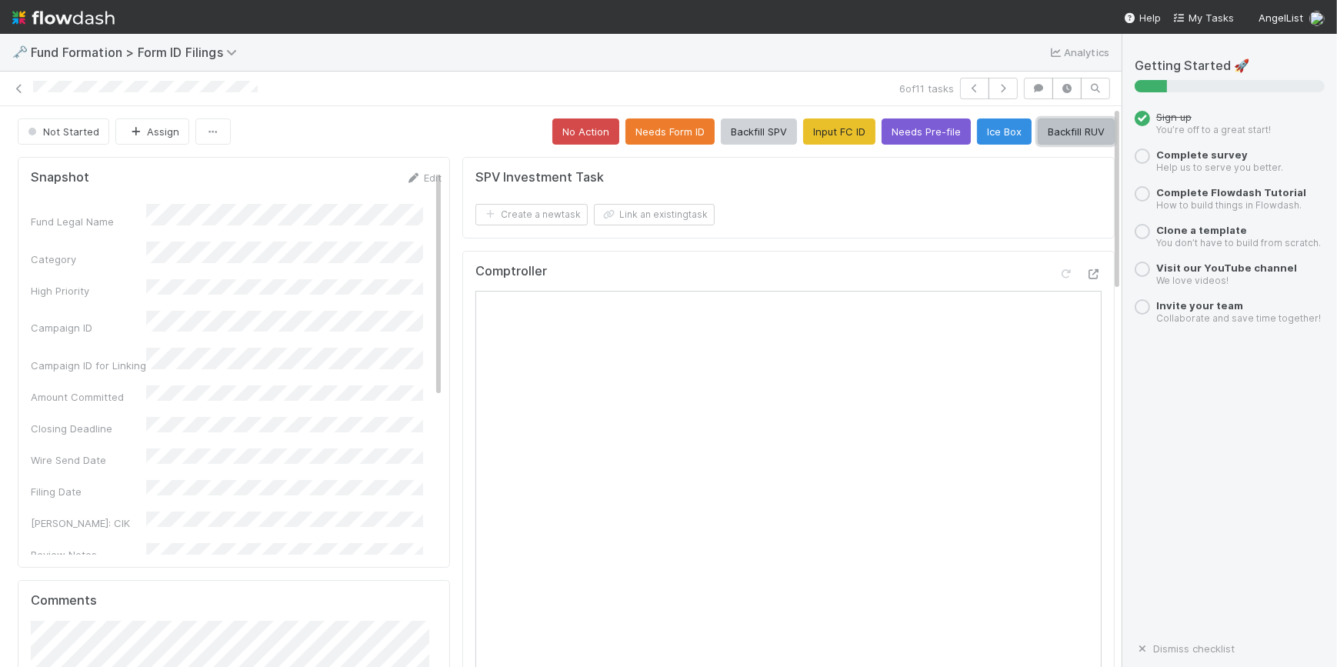
click at [1060, 127] on button "Backfill RUV" at bounding box center [1076, 131] width 77 height 26
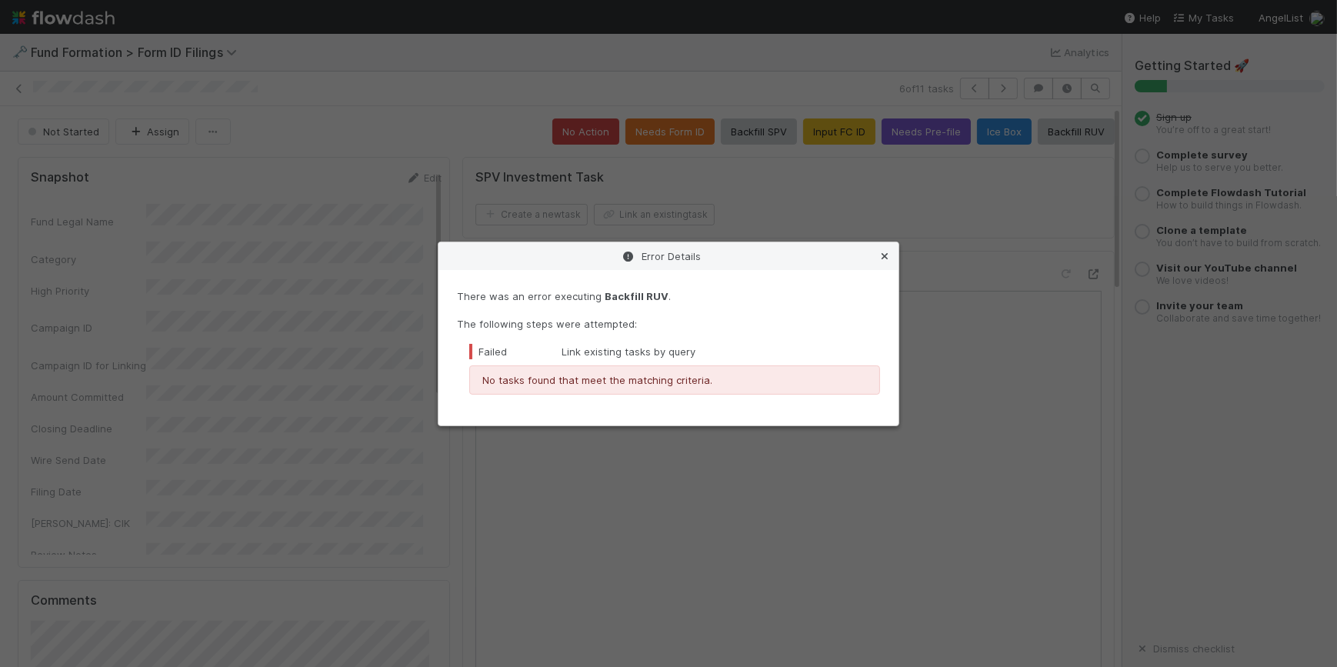
click at [886, 253] on icon at bounding box center [884, 257] width 15 height 10
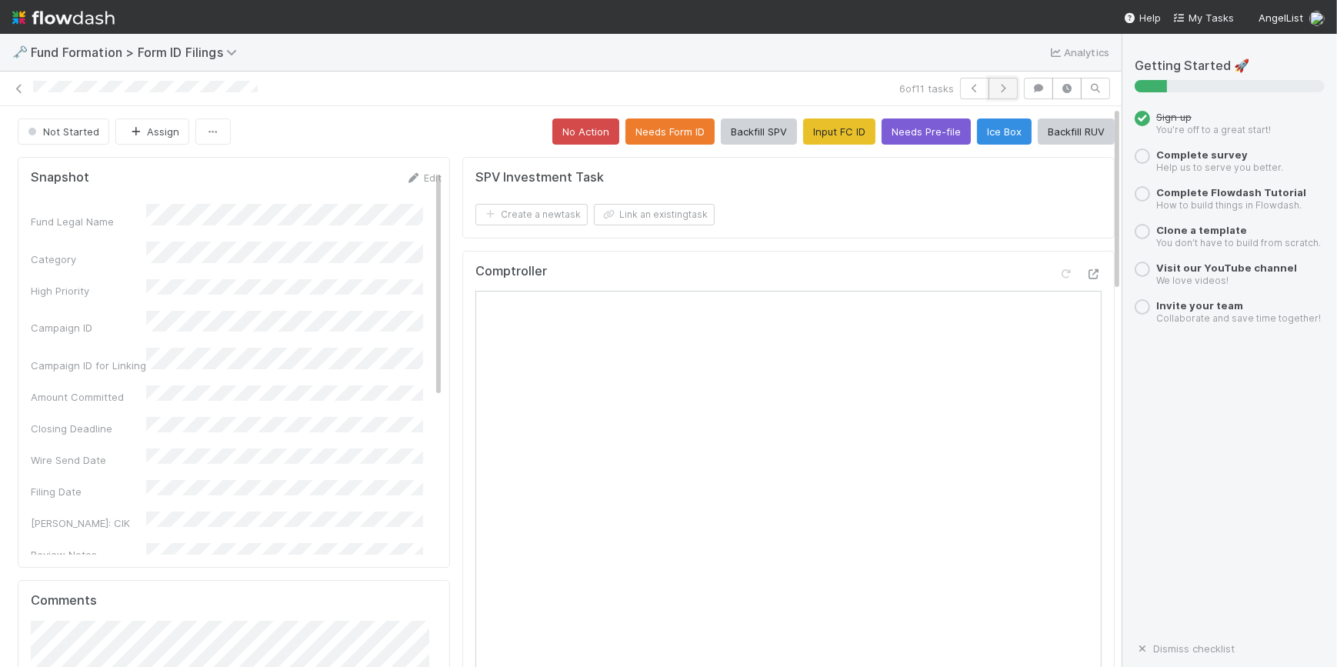
click at [990, 92] on button "button" at bounding box center [1003, 89] width 29 height 22
click at [815, 126] on button "Input FC ID" at bounding box center [839, 131] width 72 height 26
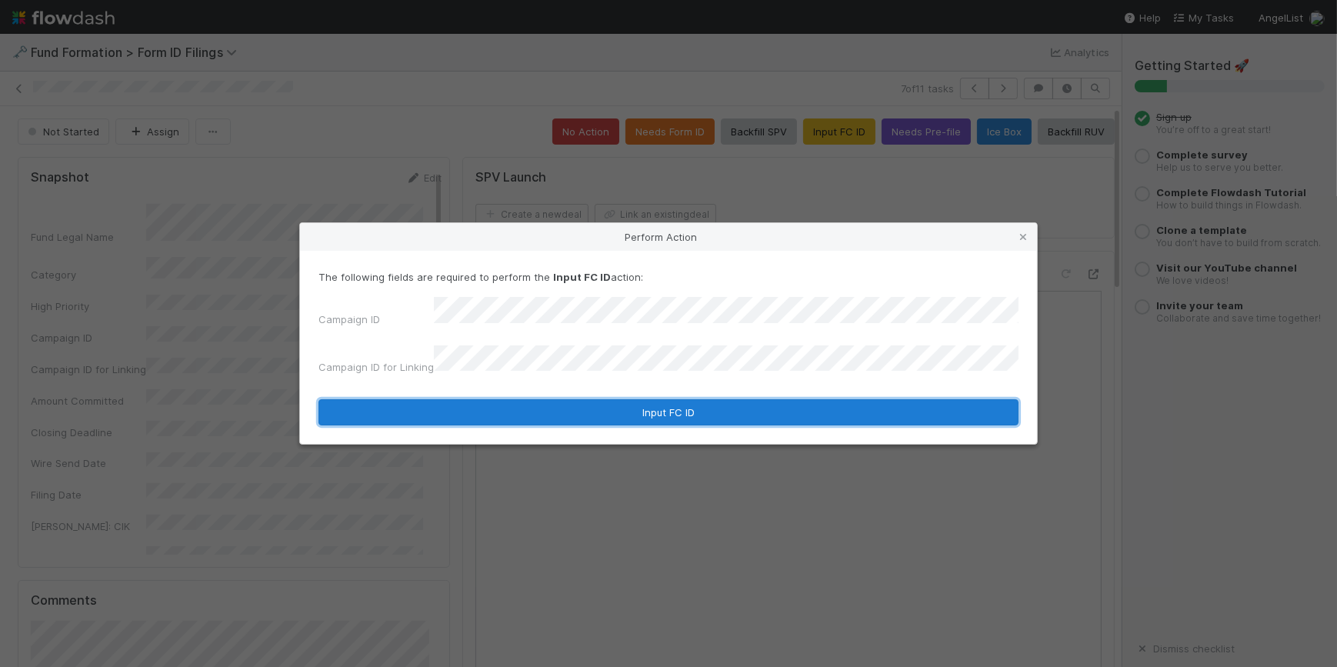
click at [631, 408] on button "Input FC ID" at bounding box center [668, 412] width 700 height 26
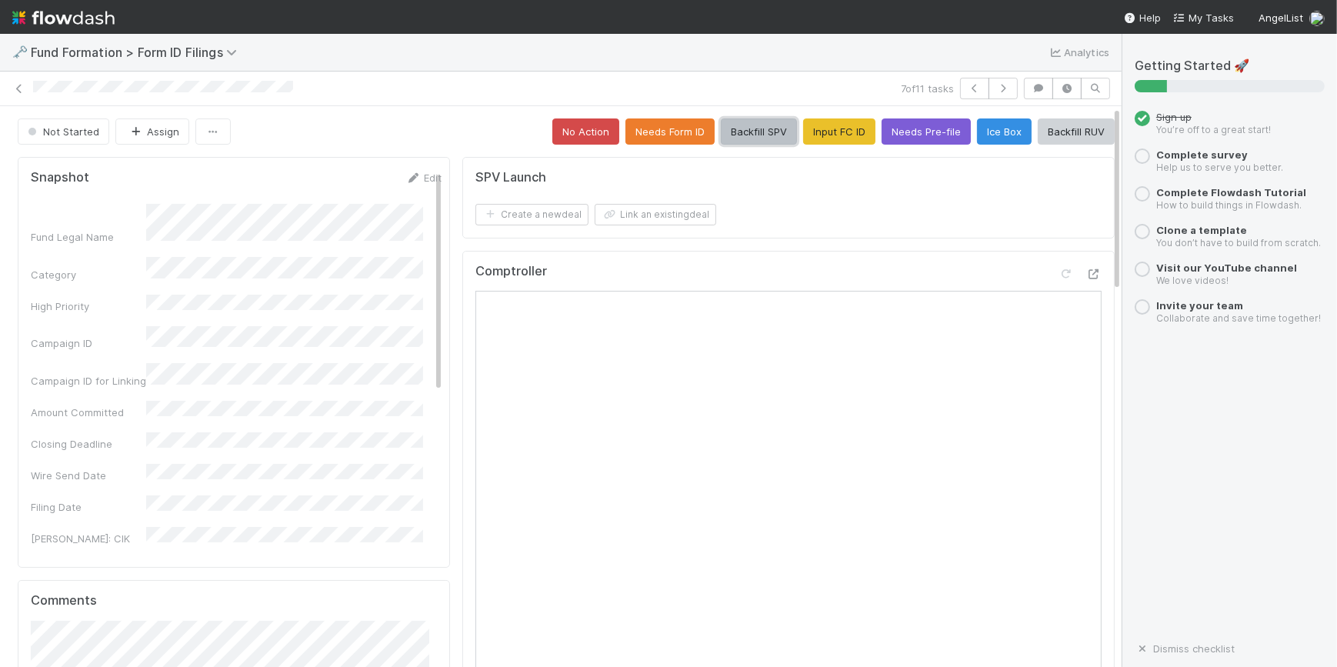
click at [743, 132] on button "Backfill SPV" at bounding box center [759, 131] width 76 height 26
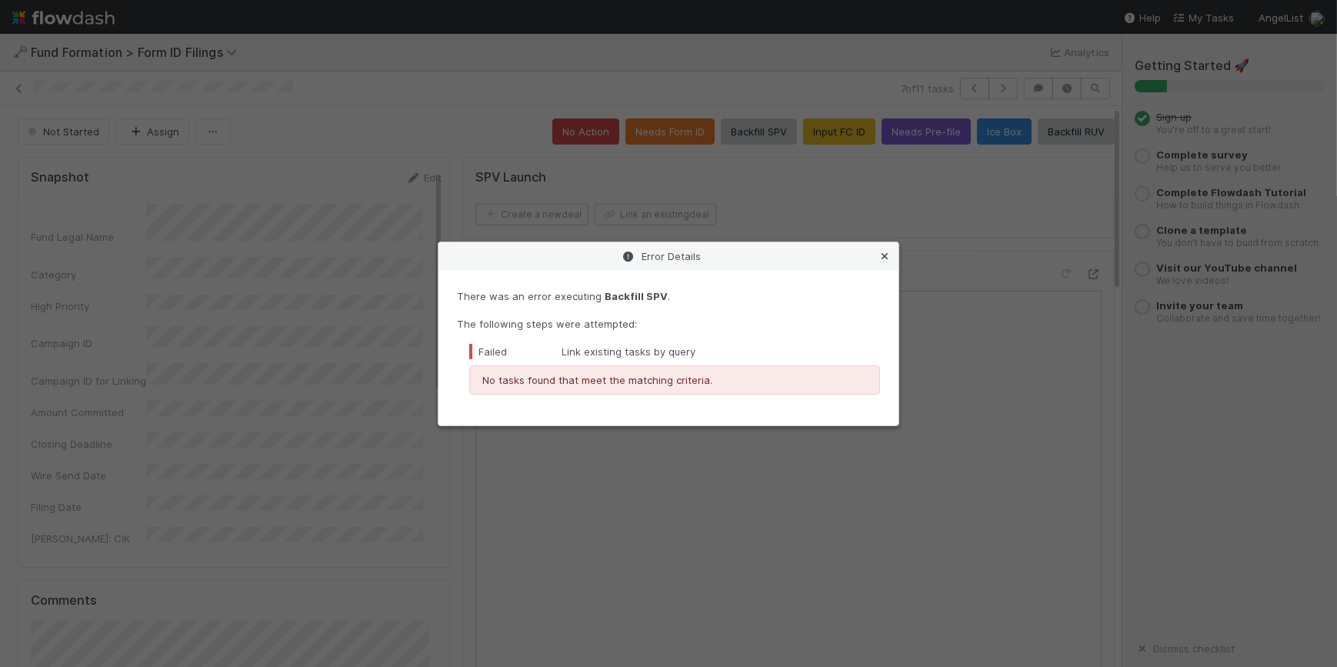
click at [888, 256] on icon at bounding box center [884, 257] width 15 height 10
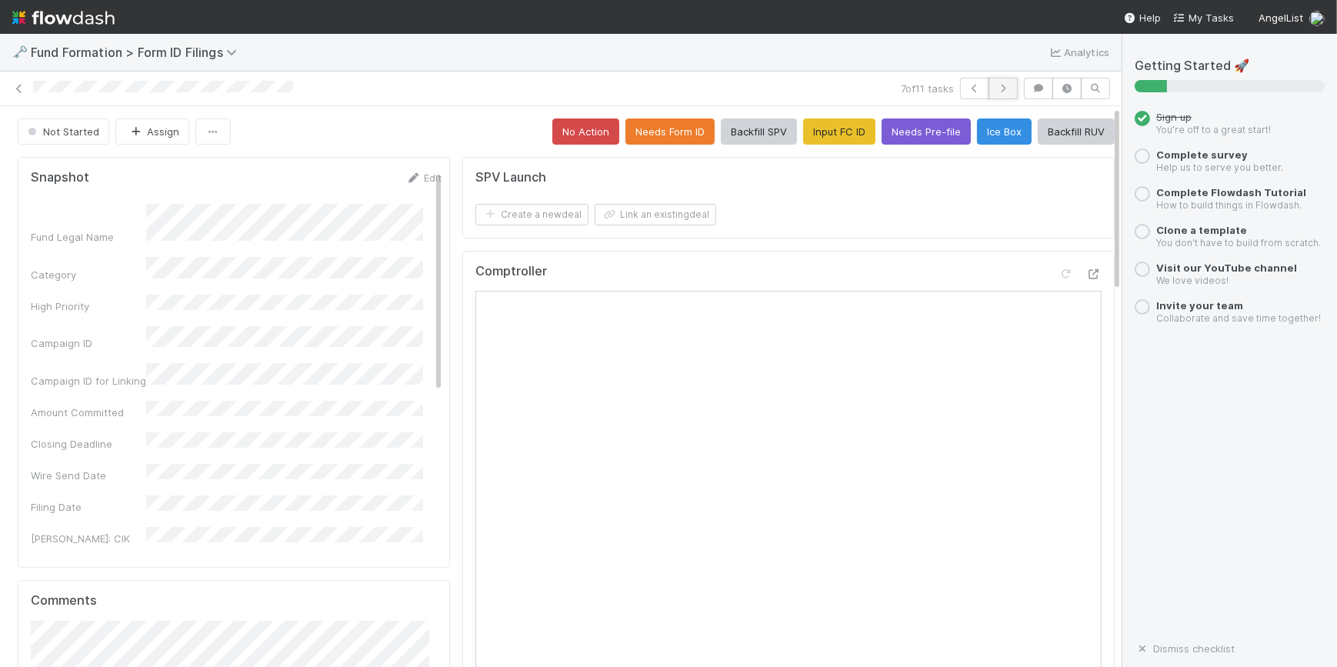
click at [996, 84] on button "button" at bounding box center [1003, 89] width 29 height 22
click at [815, 125] on button "Input FC ID" at bounding box center [839, 131] width 72 height 26
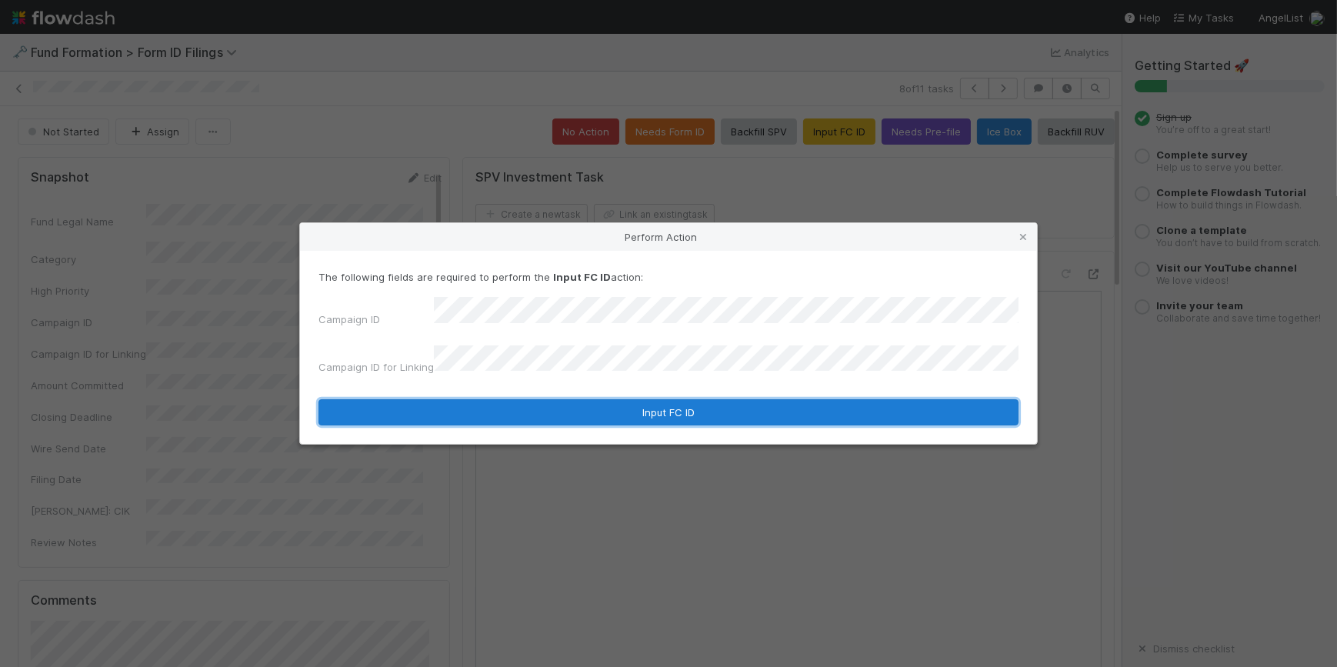
click at [705, 399] on button "Input FC ID" at bounding box center [668, 412] width 700 height 26
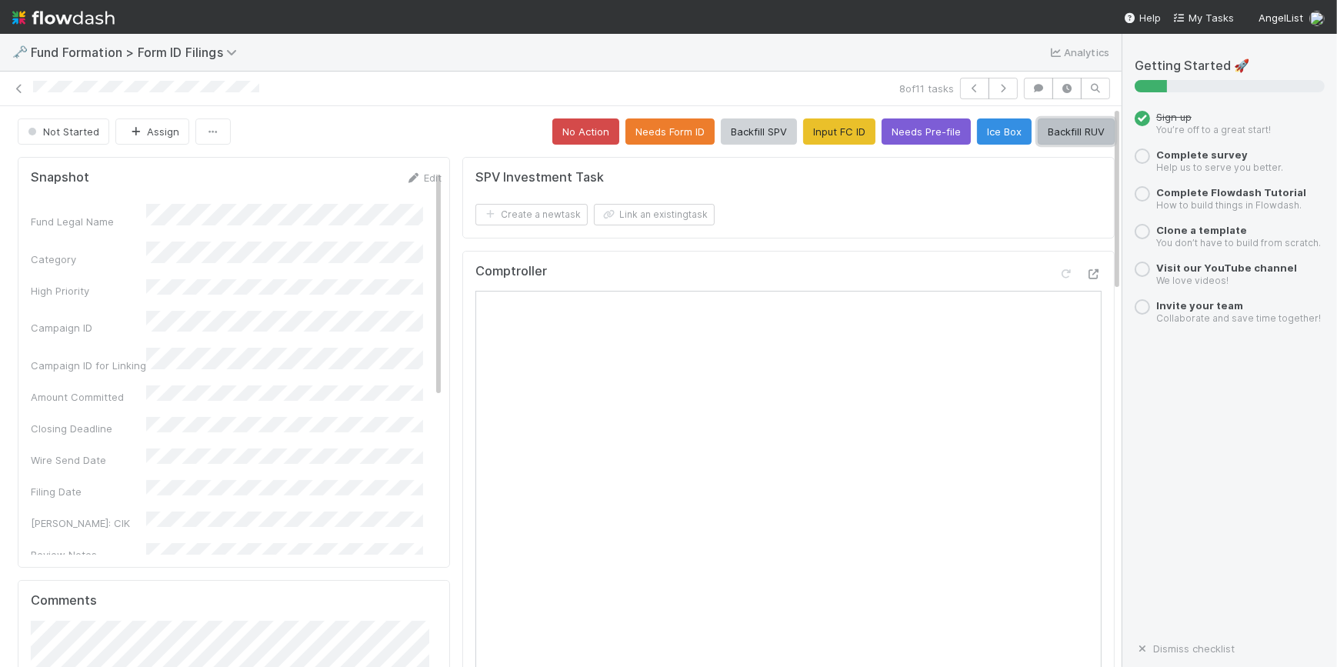
click at [1052, 130] on button "Backfill RUV" at bounding box center [1076, 131] width 77 height 26
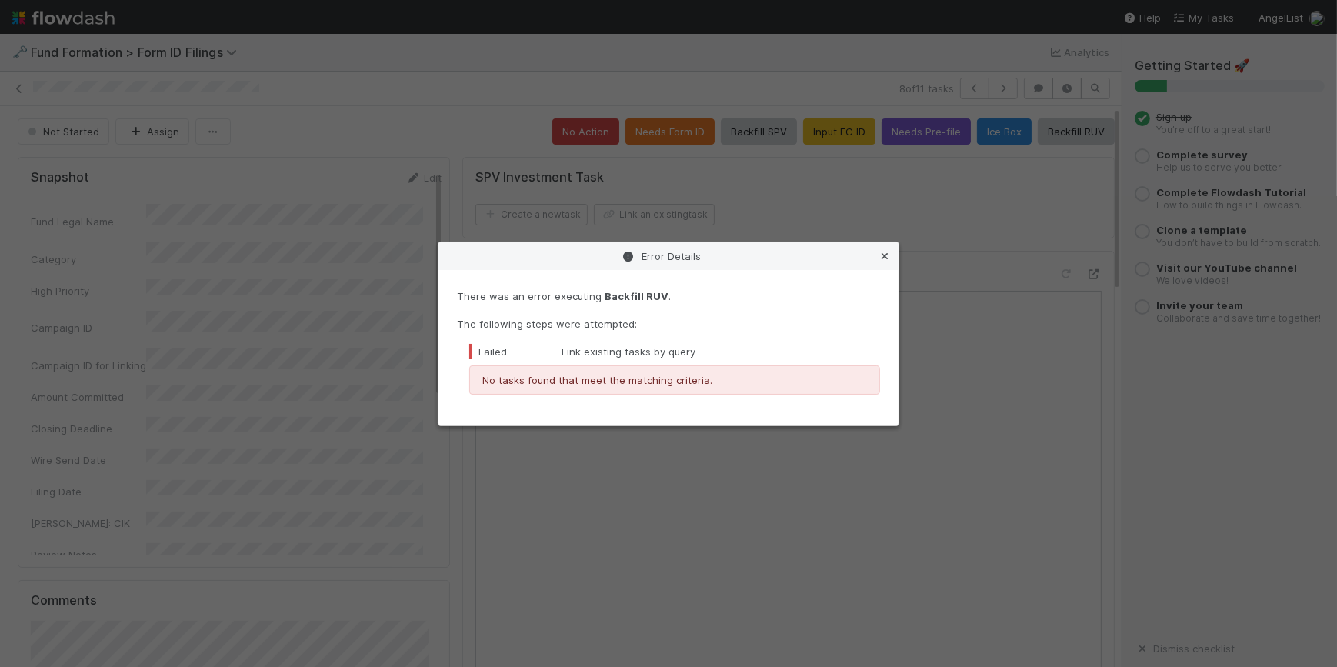
click at [885, 254] on icon at bounding box center [884, 257] width 15 height 10
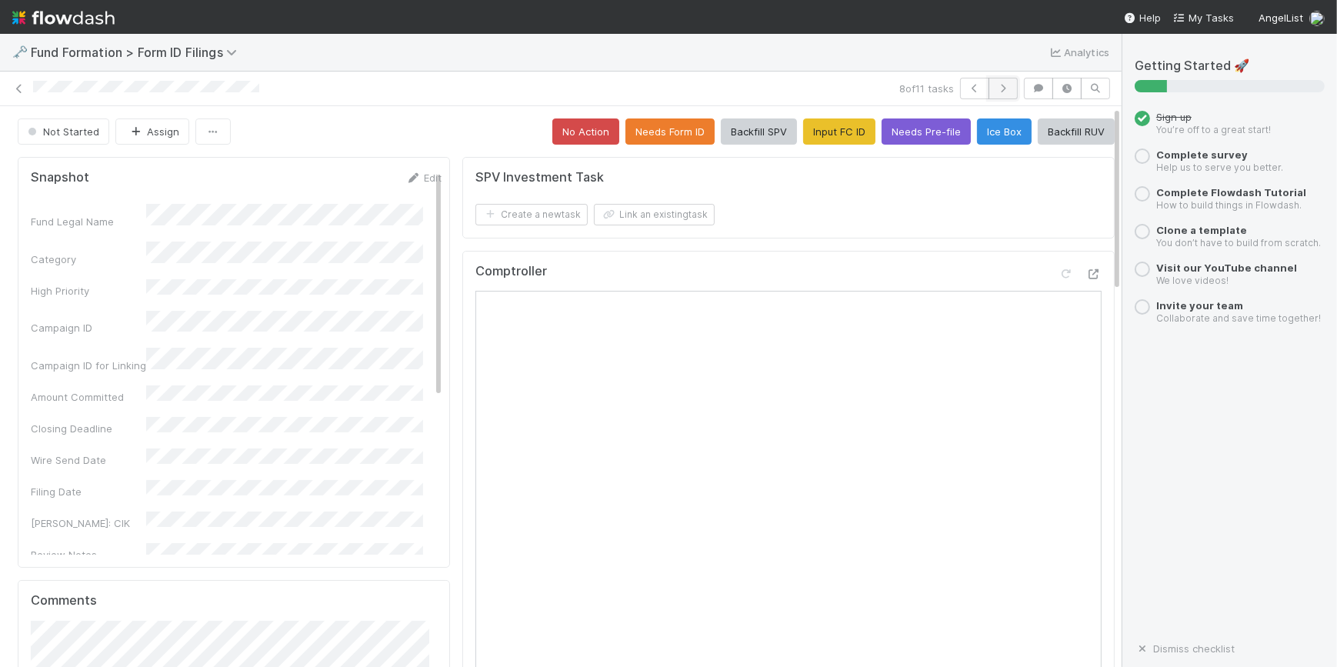
click at [995, 89] on icon "button" at bounding box center [1002, 88] width 15 height 9
click at [809, 137] on button "Input FC ID" at bounding box center [839, 131] width 72 height 26
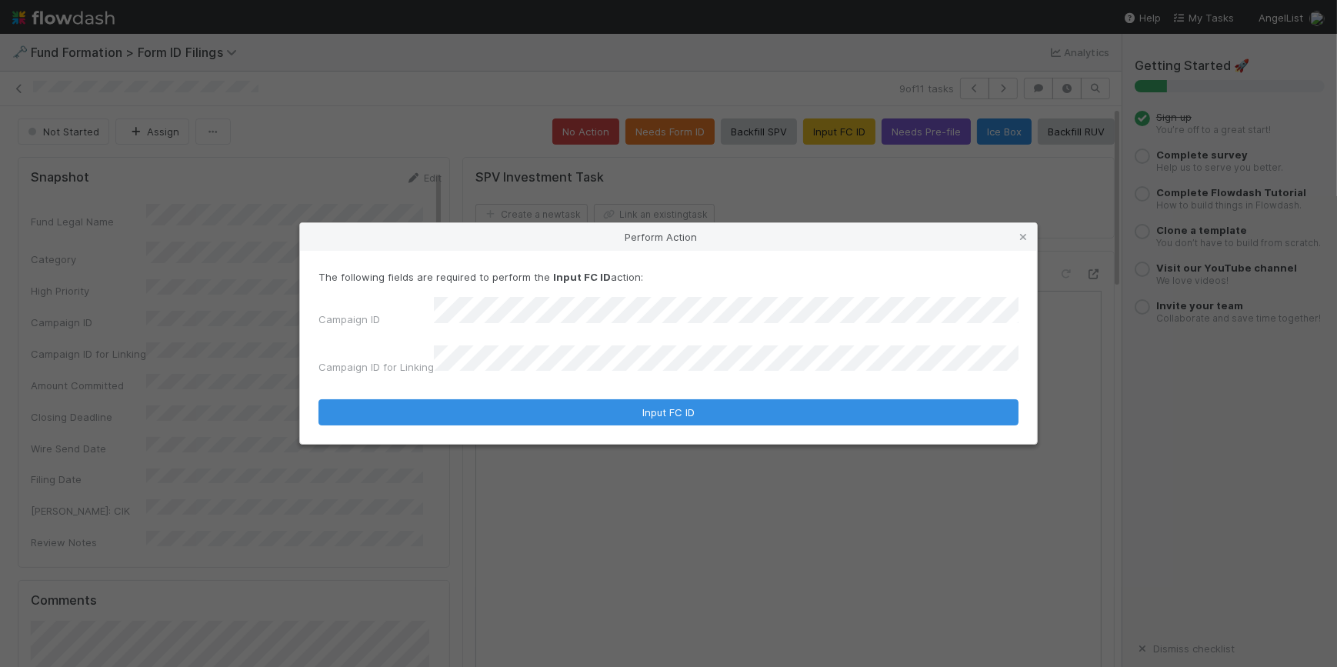
click at [715, 372] on div "Campaign ID for Linking" at bounding box center [668, 363] width 700 height 36
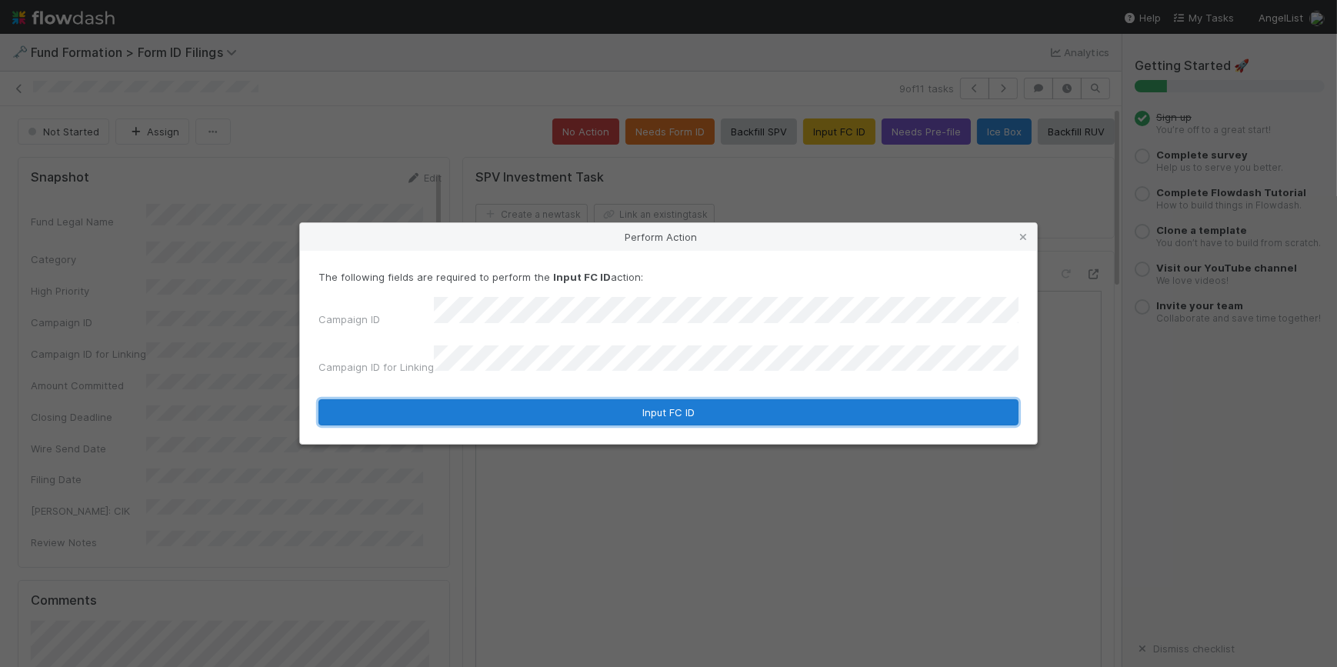
click at [716, 404] on button "Input FC ID" at bounding box center [668, 412] width 700 height 26
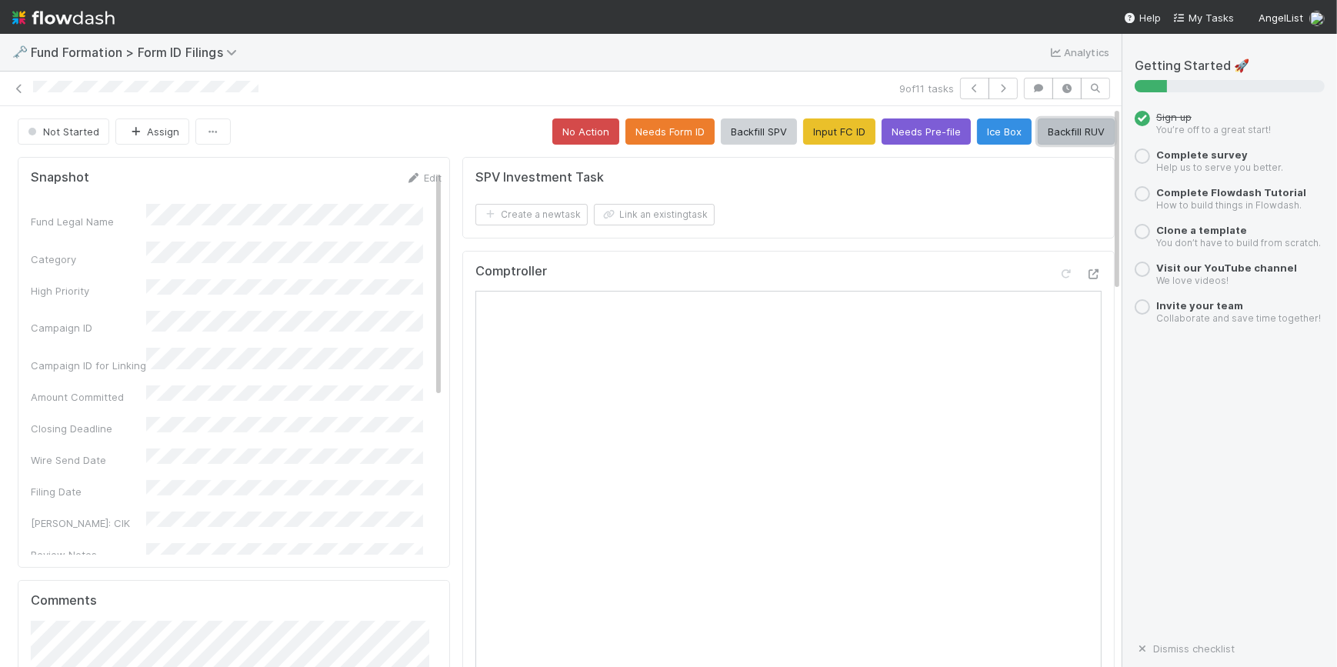
click at [1038, 129] on button "Backfill RUV" at bounding box center [1076, 131] width 77 height 26
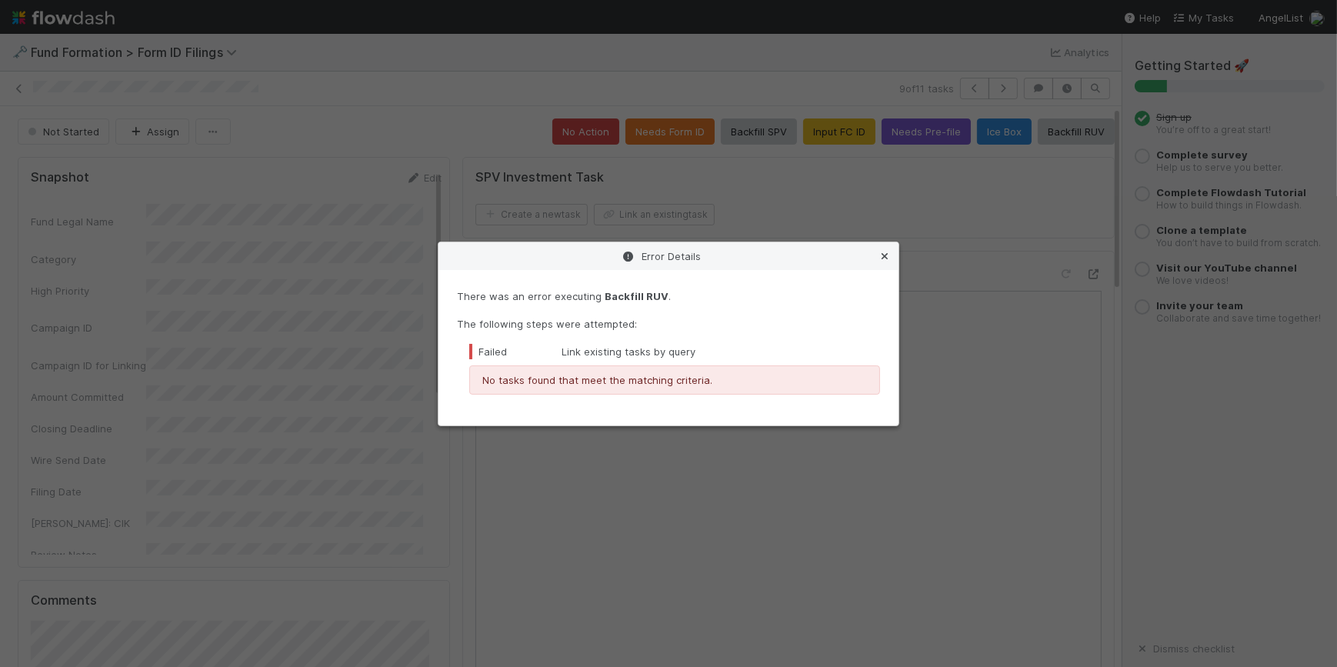
click at [879, 255] on icon at bounding box center [884, 257] width 15 height 10
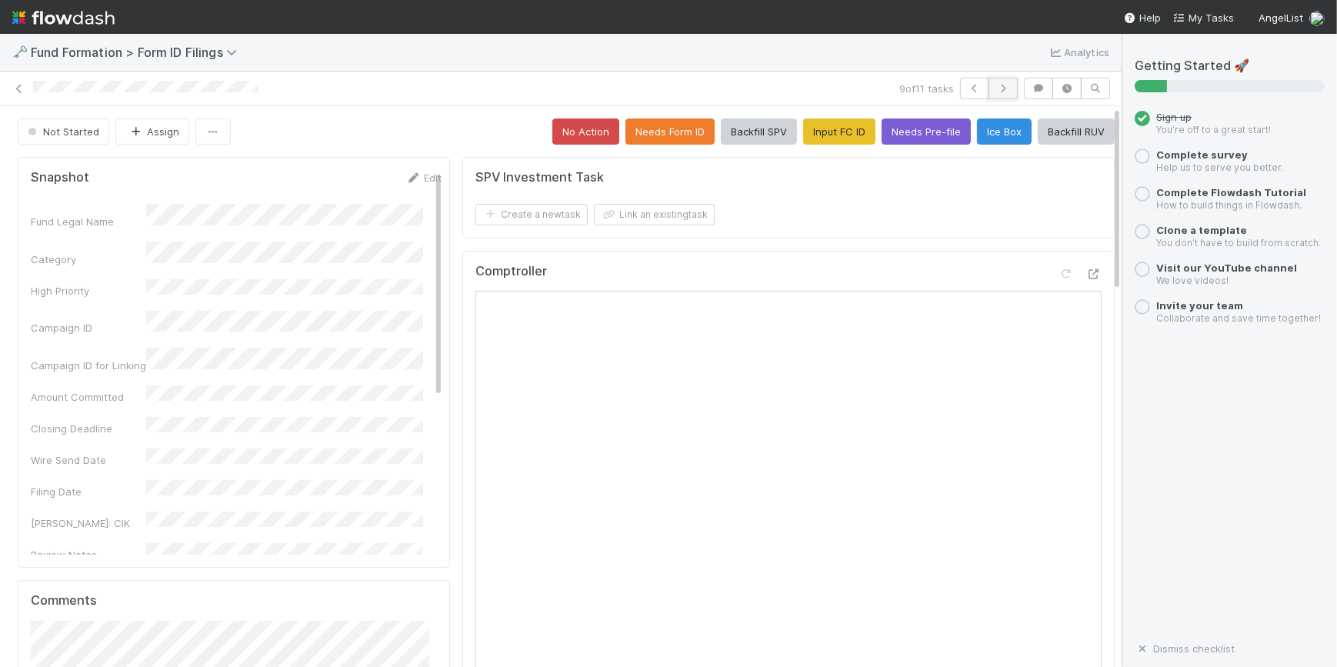
click at [995, 90] on icon "button" at bounding box center [1002, 88] width 15 height 9
click at [807, 132] on button "Input FC ID" at bounding box center [839, 131] width 72 height 26
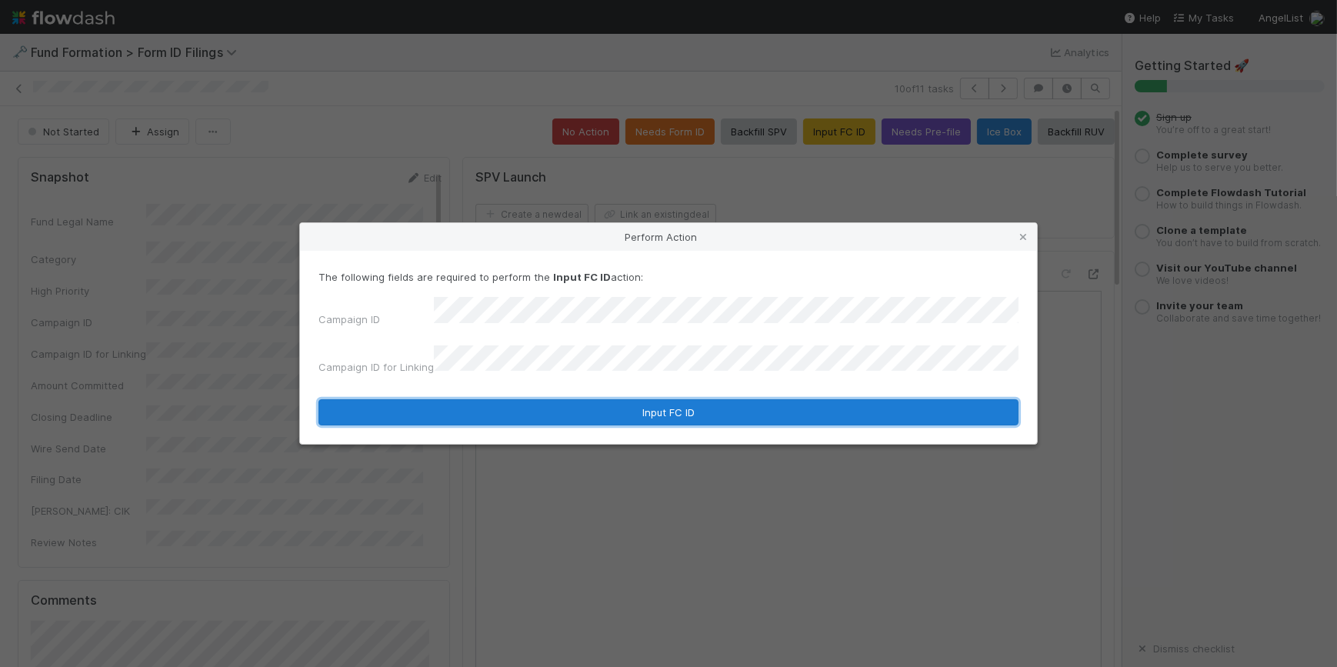
click at [676, 405] on button "Input FC ID" at bounding box center [668, 412] width 700 height 26
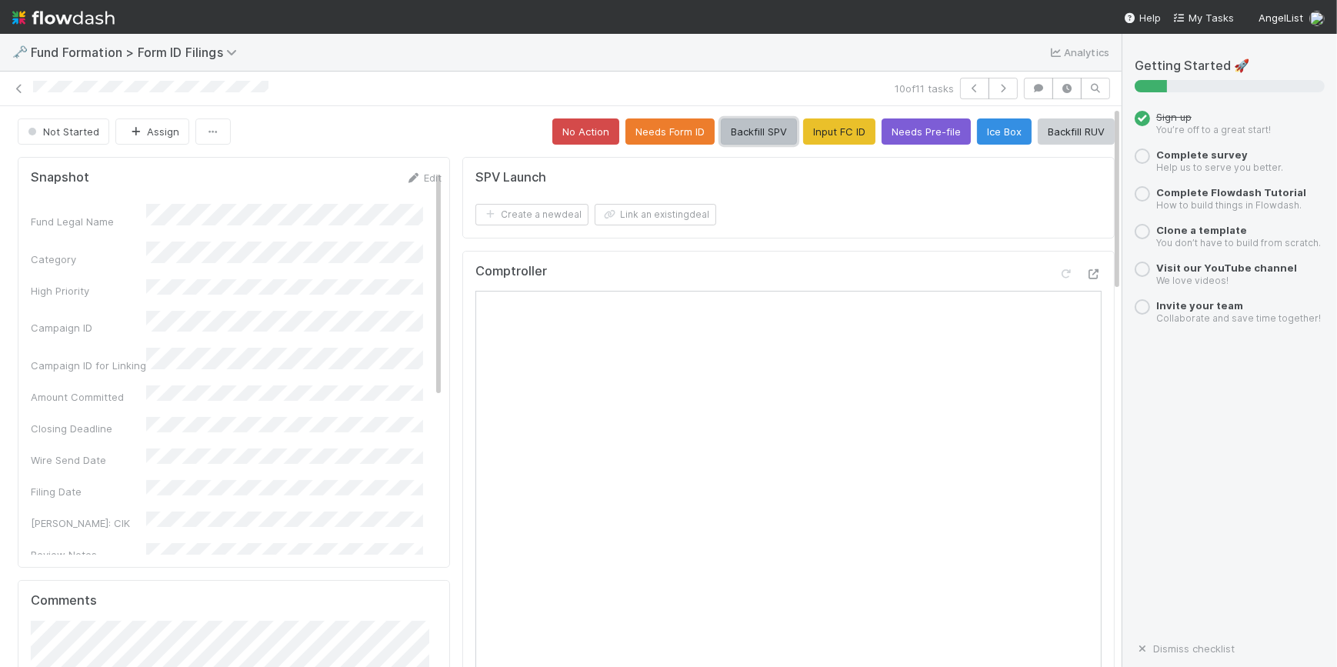
click at [742, 139] on button "Backfill SPV" at bounding box center [759, 131] width 76 height 26
click at [993, 95] on button "button" at bounding box center [1003, 89] width 29 height 22
click at [831, 139] on button "Input FC ID" at bounding box center [839, 131] width 72 height 26
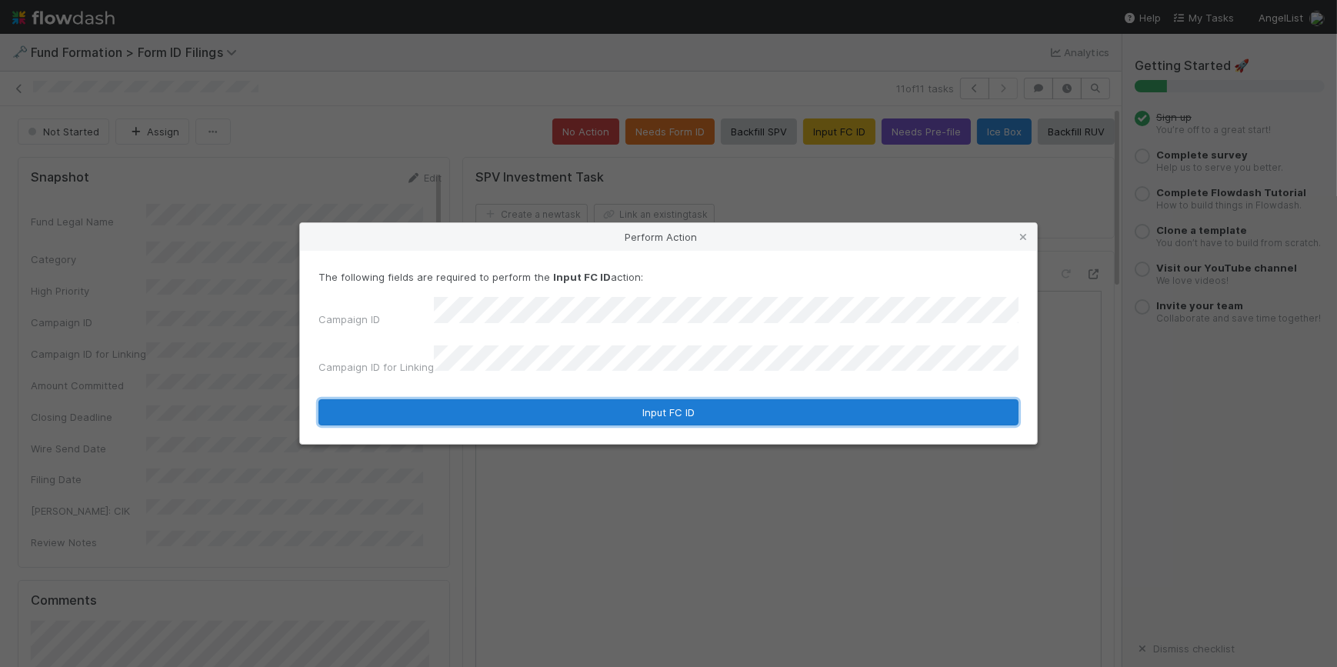
click at [694, 407] on button "Input FC ID" at bounding box center [668, 412] width 700 height 26
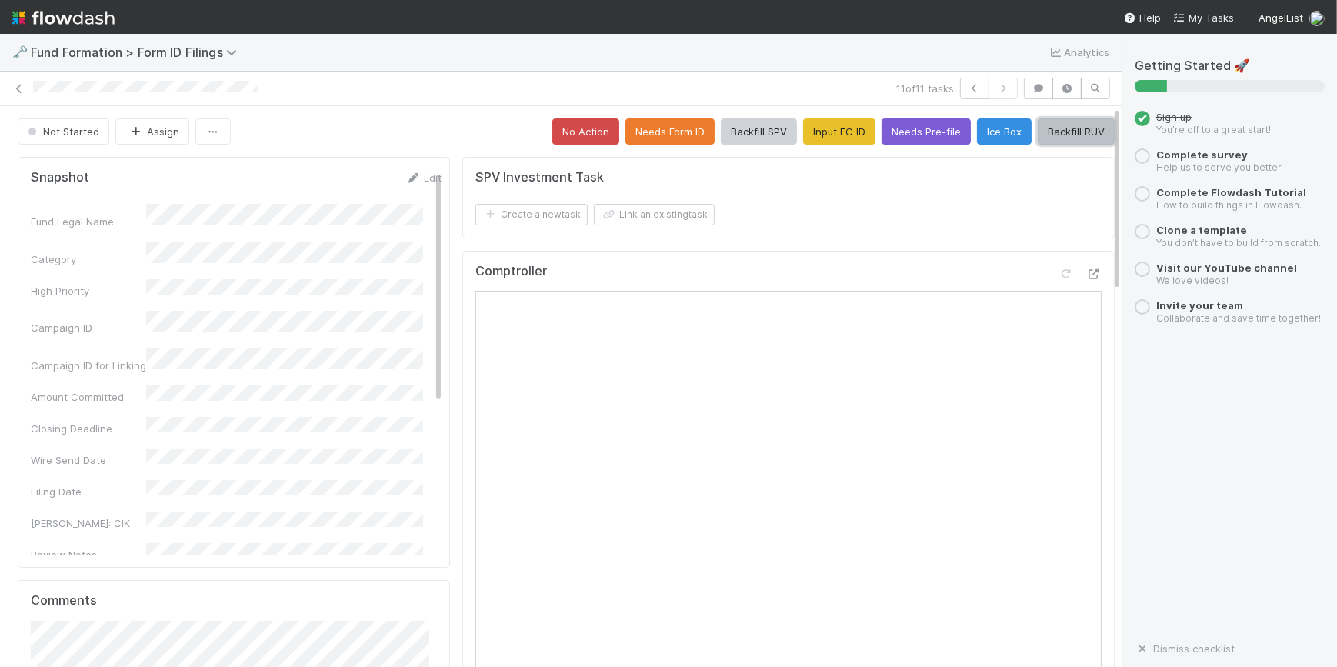
click at [1062, 127] on button "Backfill RUV" at bounding box center [1076, 131] width 77 height 26
click at [20, 93] on link at bounding box center [19, 88] width 15 height 15
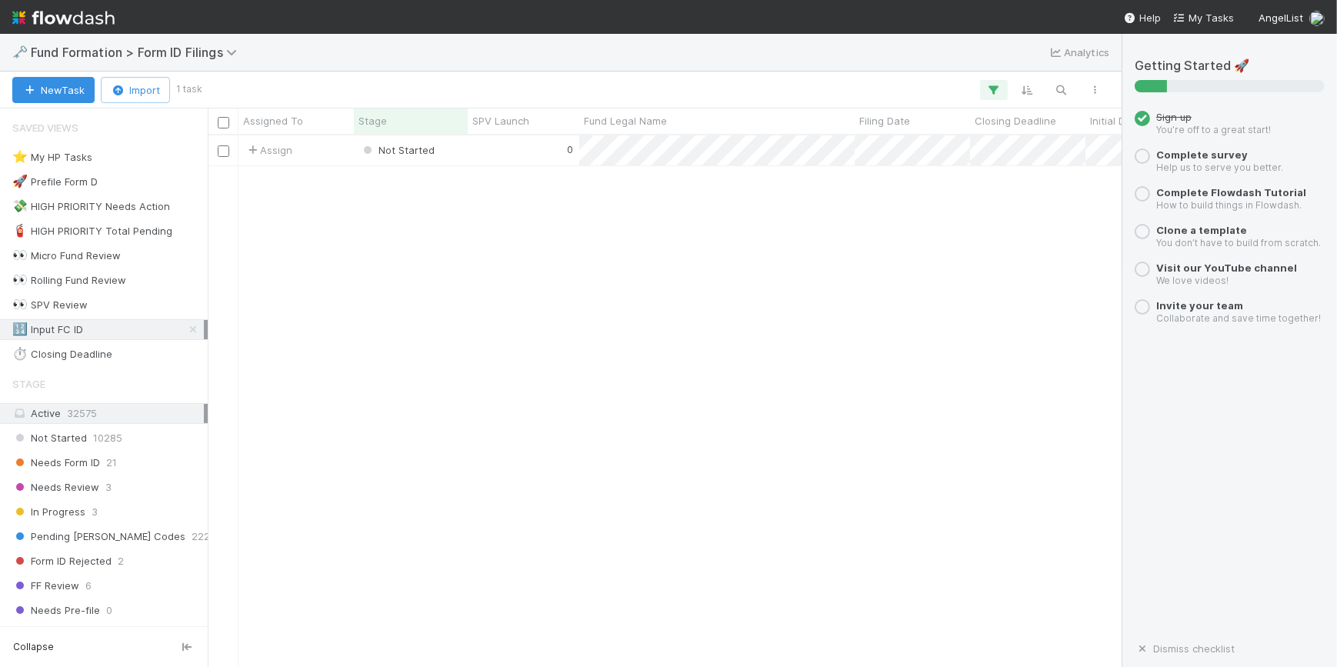
scroll to position [520, 903]
click at [504, 155] on div "0" at bounding box center [524, 150] width 112 height 30
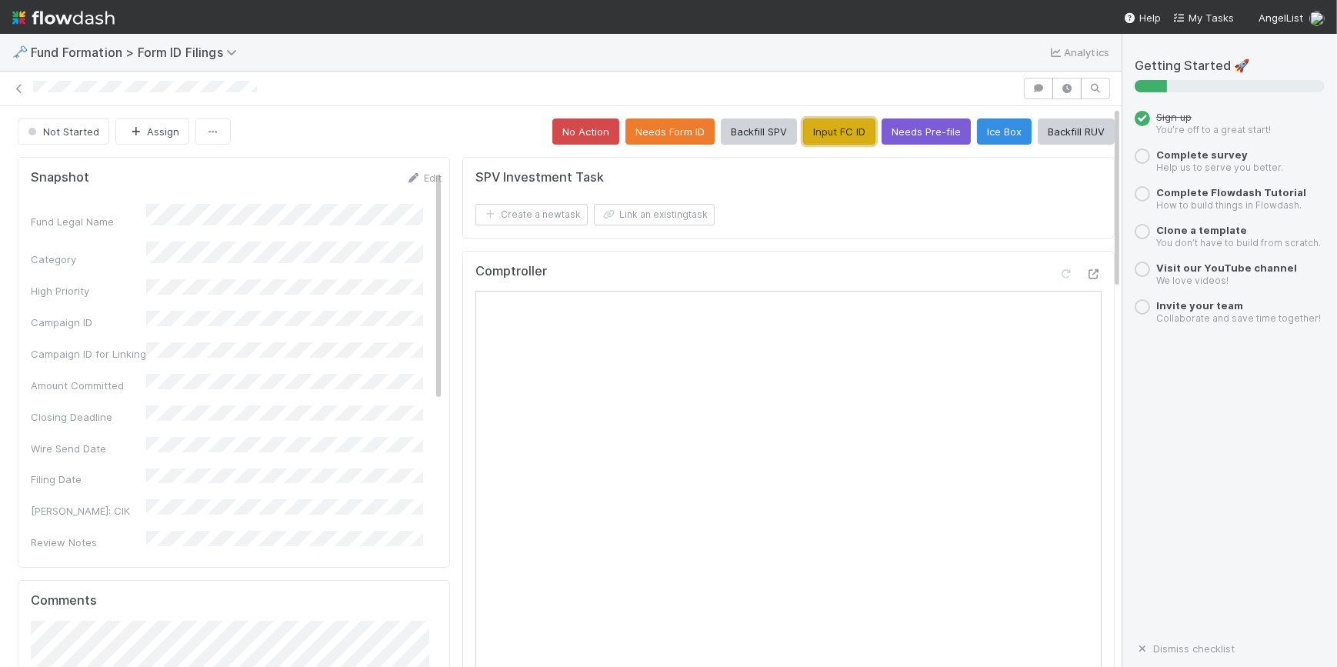
click at [822, 131] on button "Input FC ID" at bounding box center [839, 131] width 72 height 26
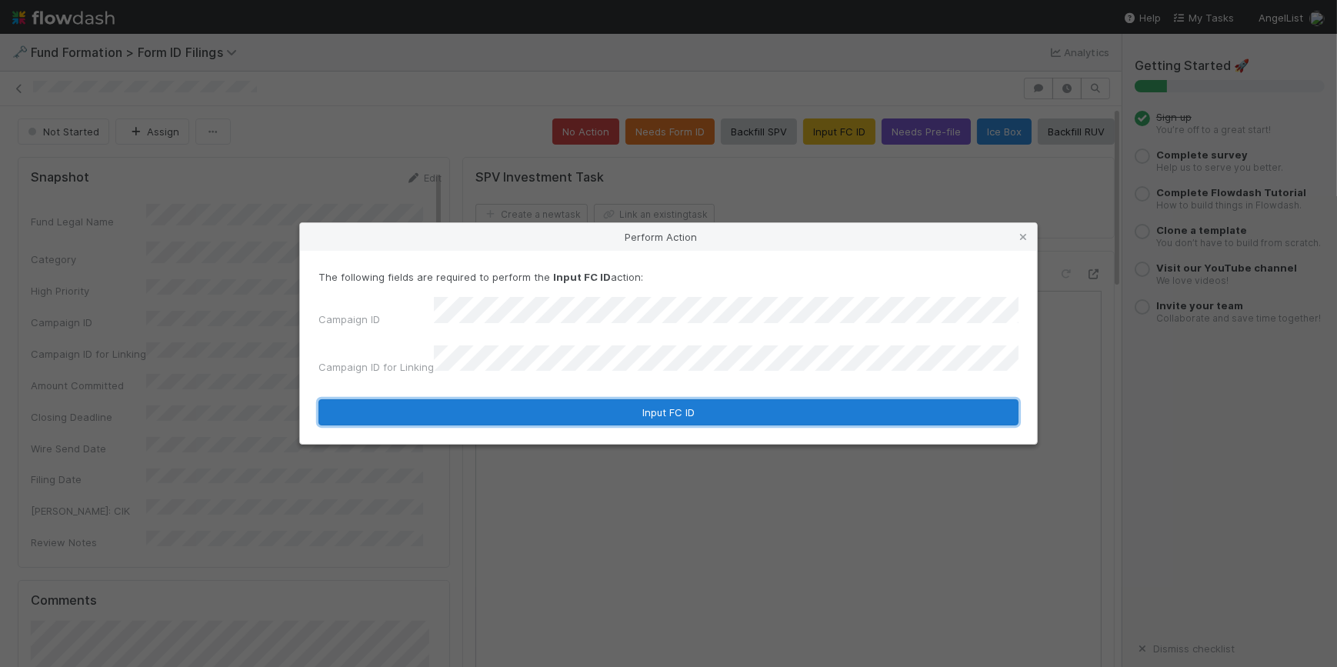
click at [671, 399] on button "Input FC ID" at bounding box center [668, 412] width 700 height 26
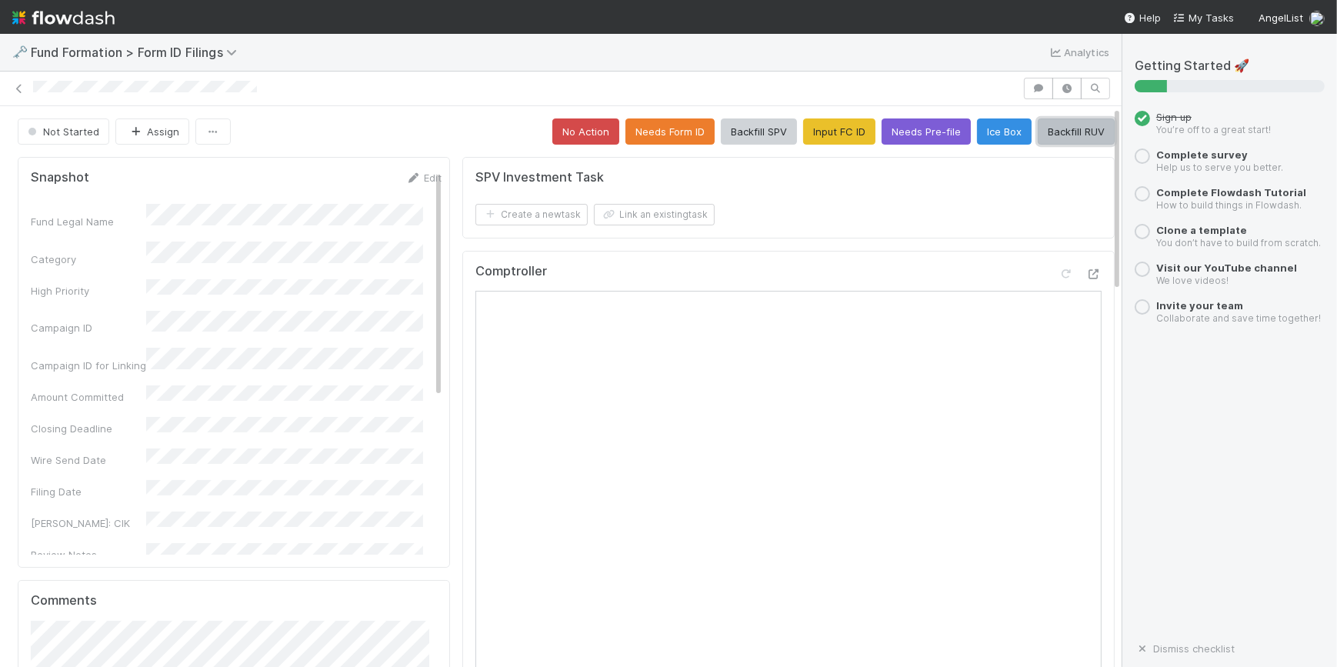
click at [1038, 138] on button "Backfill RUV" at bounding box center [1076, 131] width 77 height 26
click at [19, 92] on icon at bounding box center [19, 89] width 15 height 10
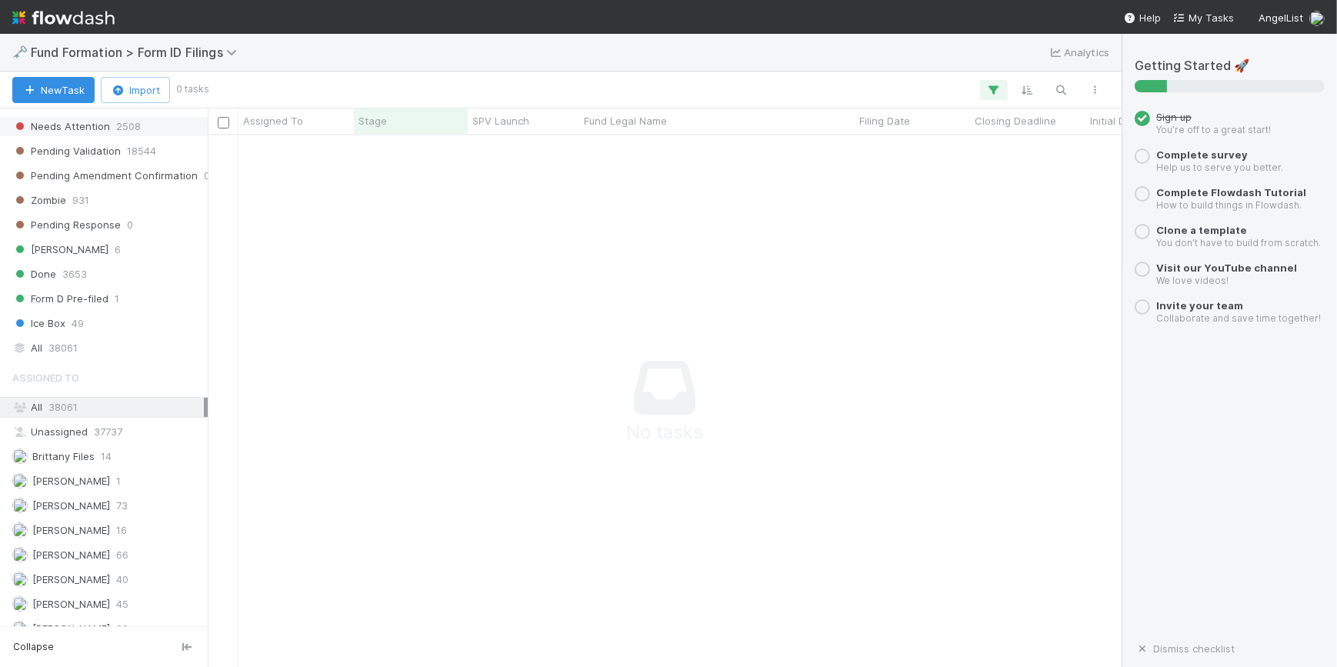
scroll to position [569, 0]
